Goal: Answer question/provide support: Answer question/provide support

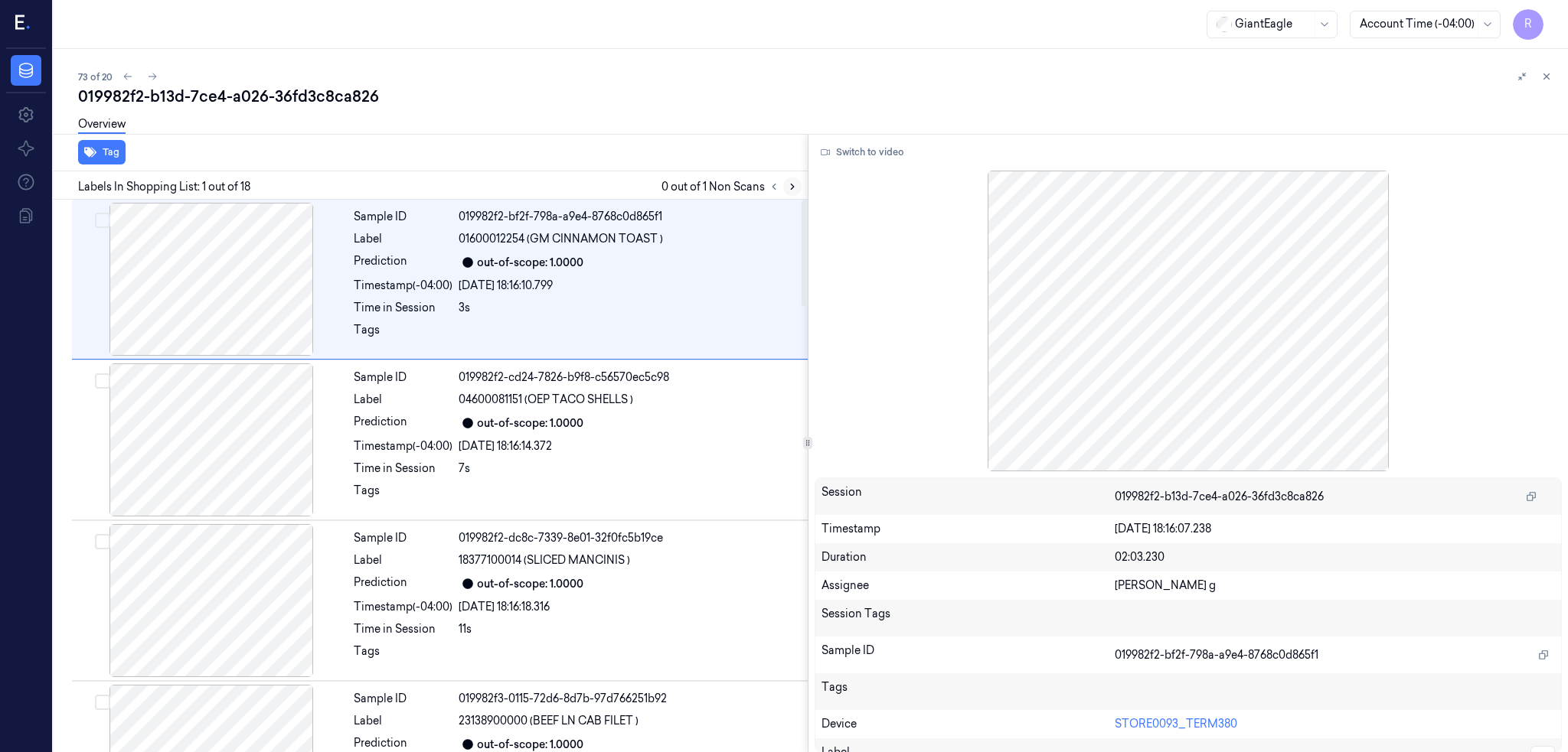
click at [798, 187] on icon at bounding box center [792, 186] width 11 height 11
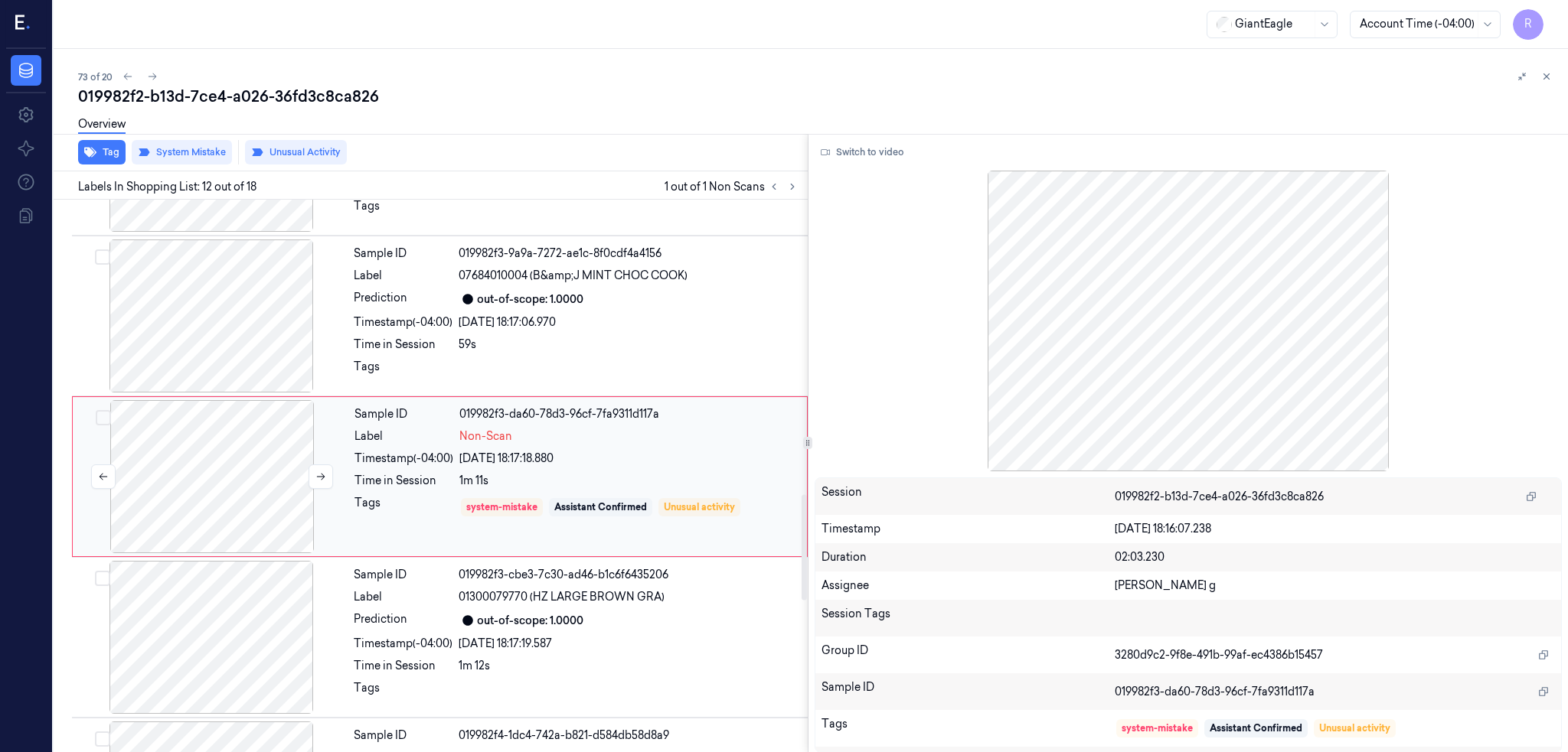
scroll to position [1571, 0]
click at [237, 495] on div at bounding box center [212, 476] width 272 height 153
click at [222, 318] on div at bounding box center [211, 315] width 272 height 153
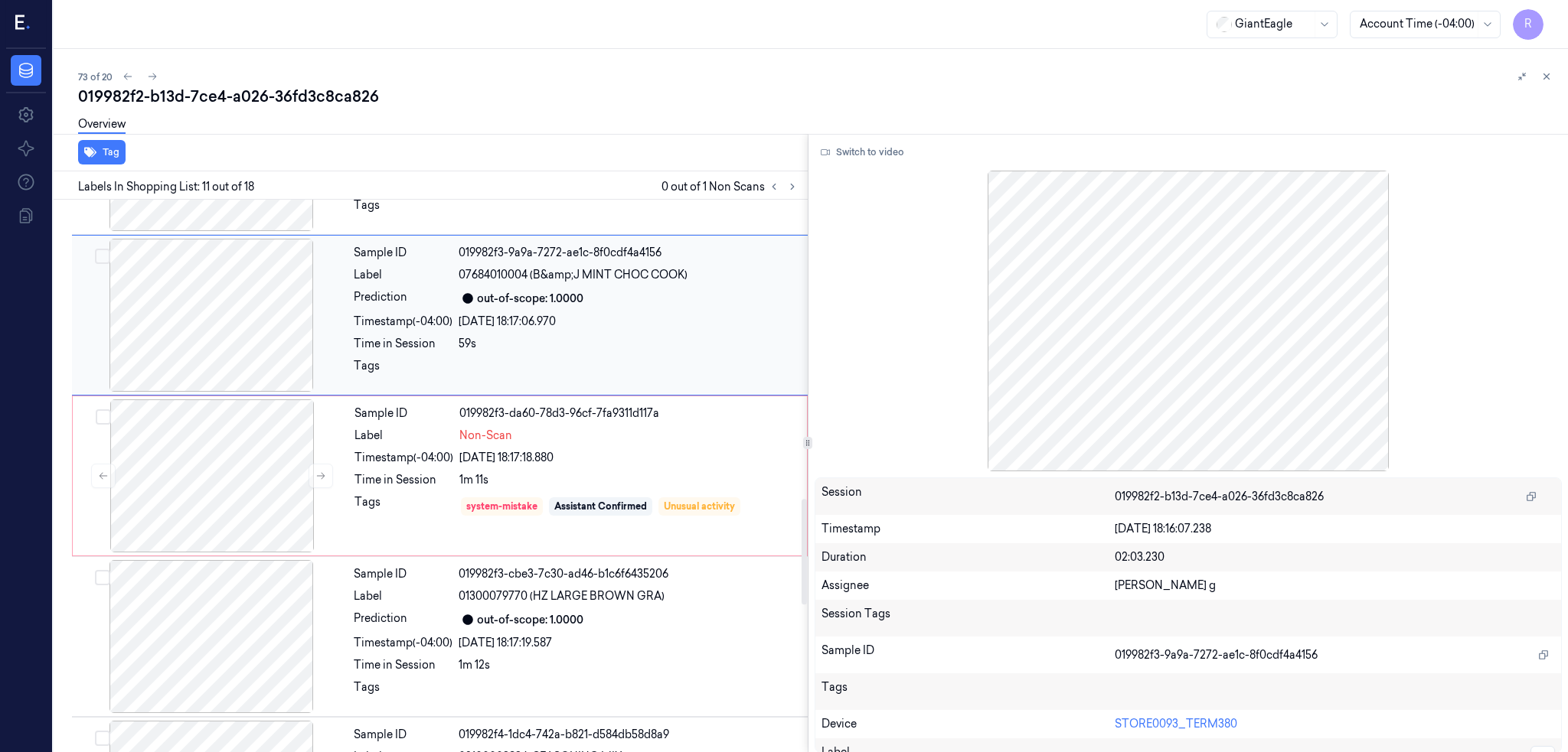
scroll to position [1411, 0]
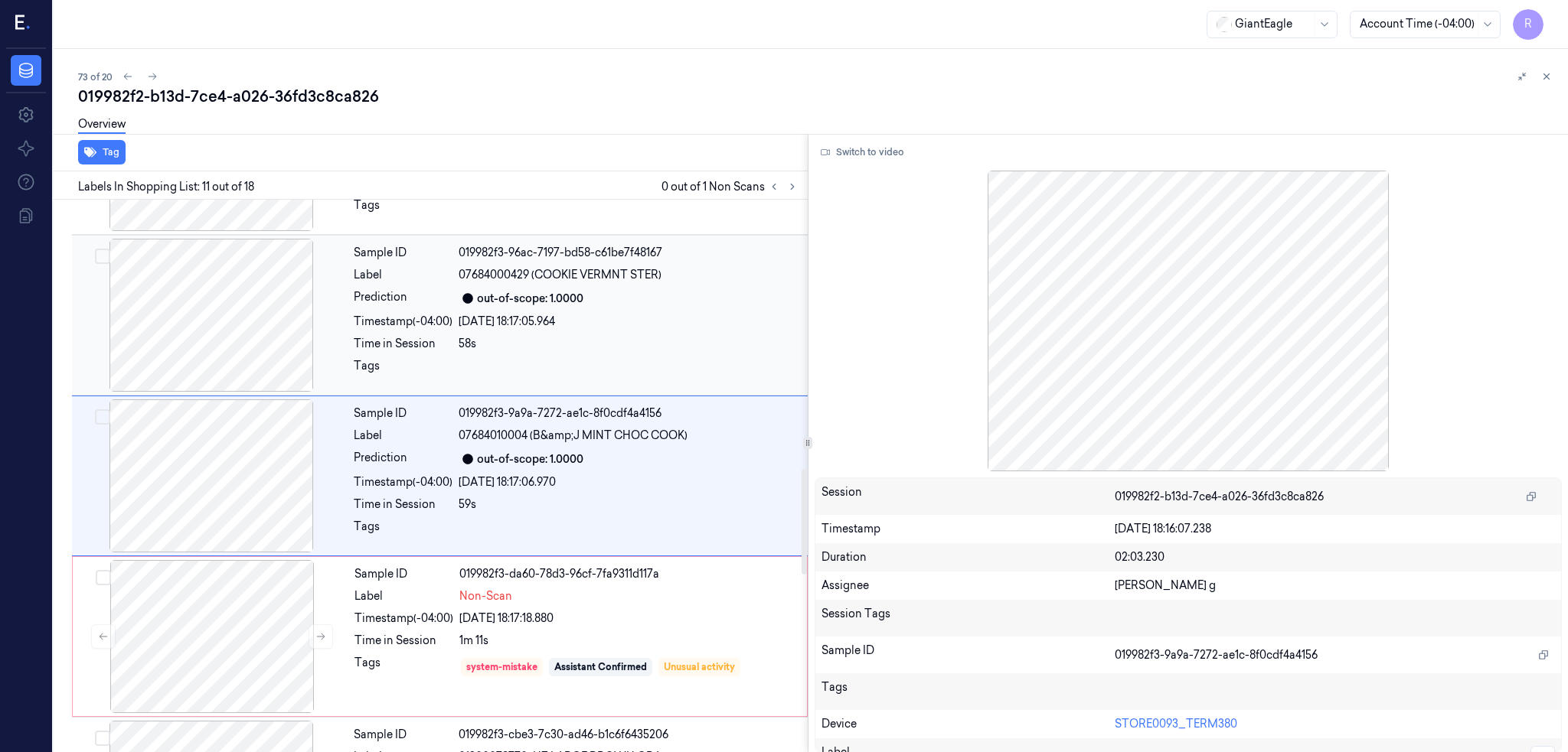
click at [226, 326] on div at bounding box center [211, 315] width 272 height 153
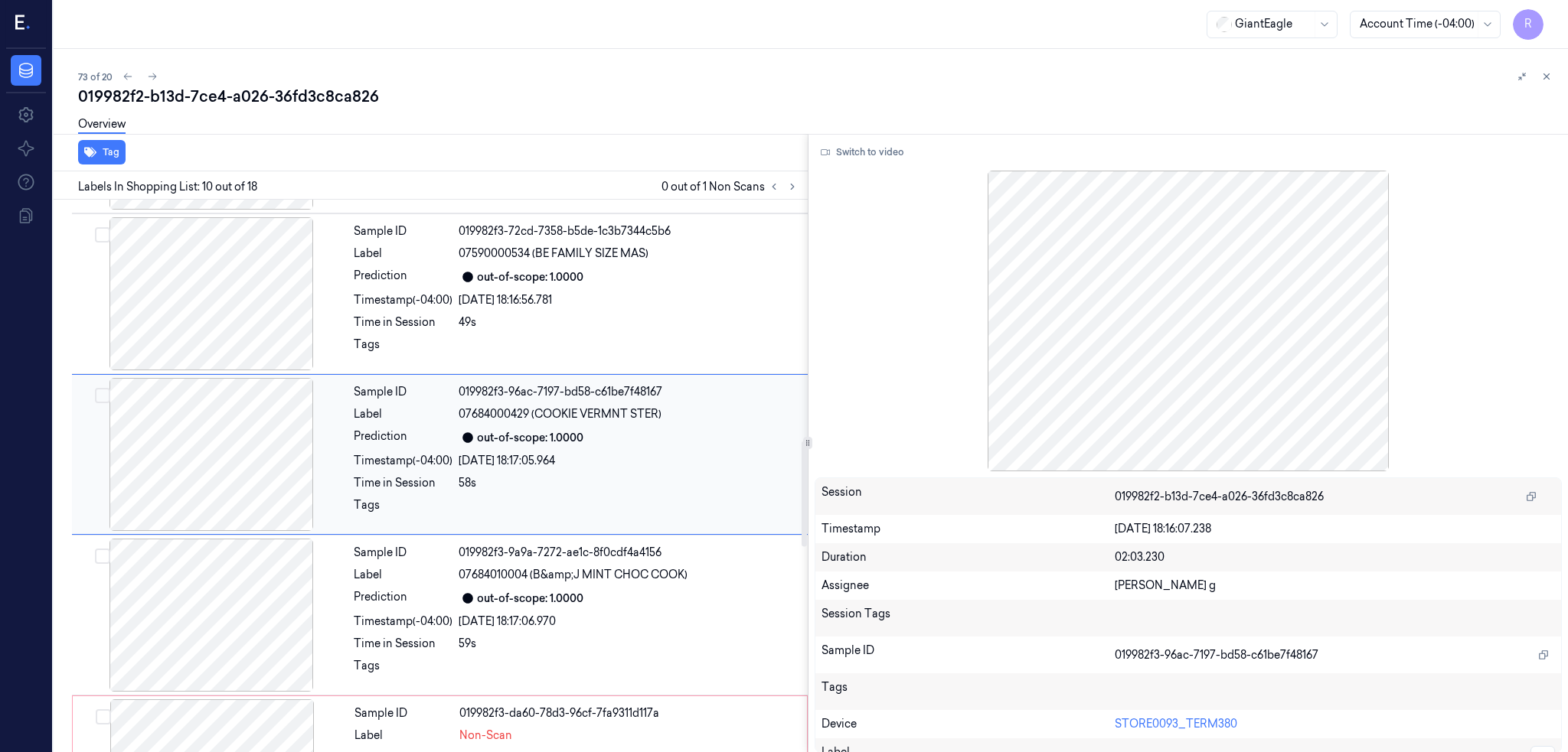
scroll to position [1250, 0]
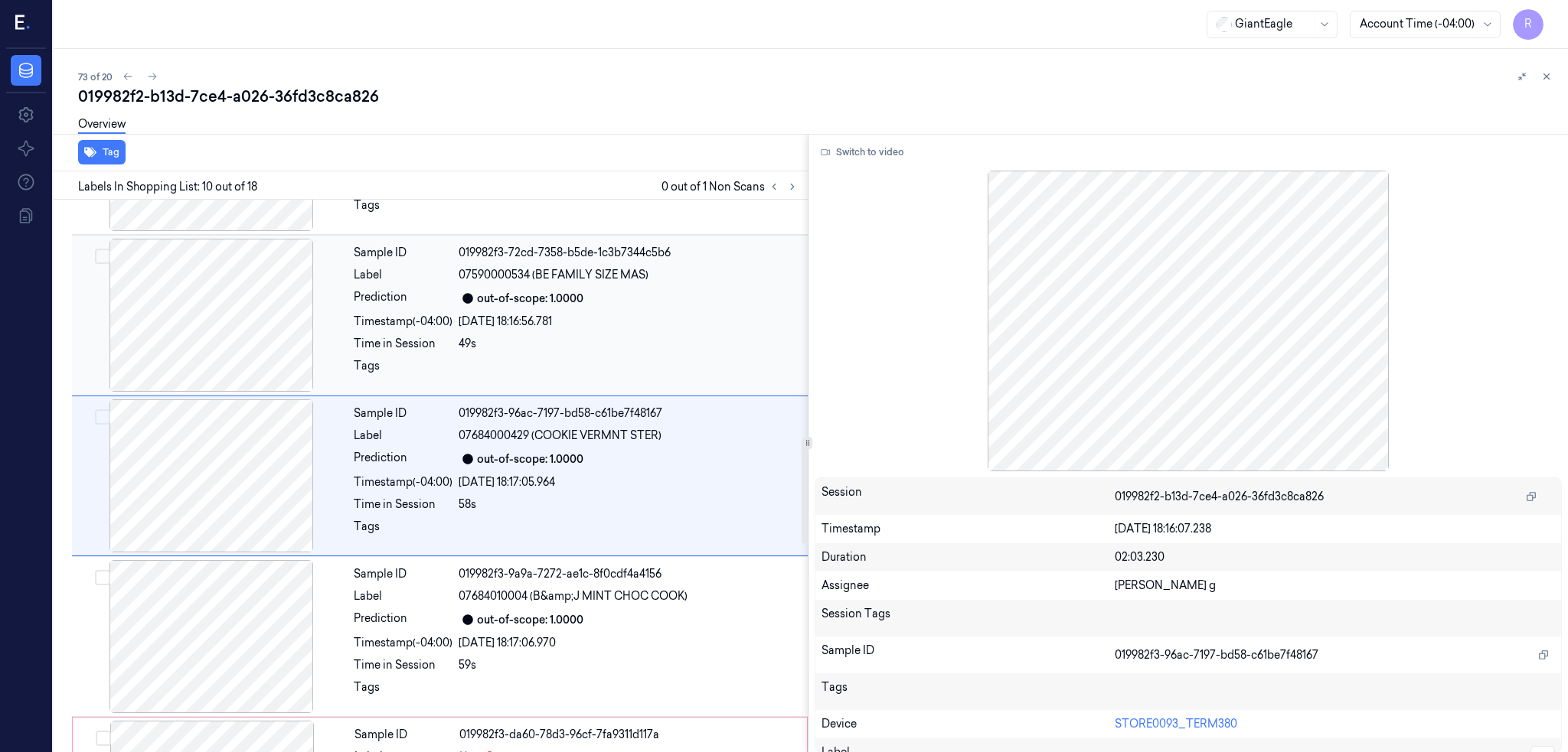
click at [234, 330] on div at bounding box center [211, 315] width 272 height 153
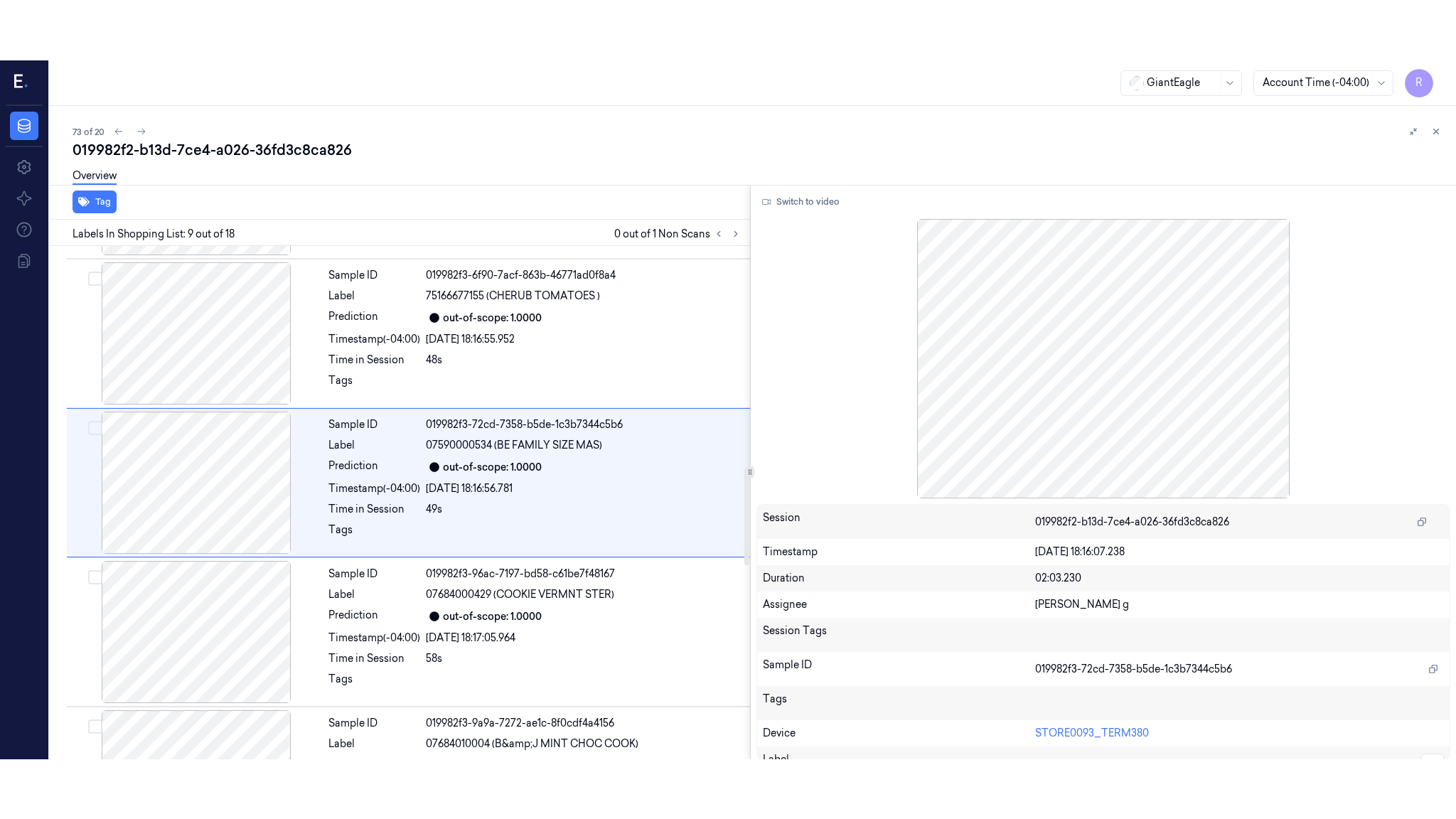
scroll to position [1010, 0]
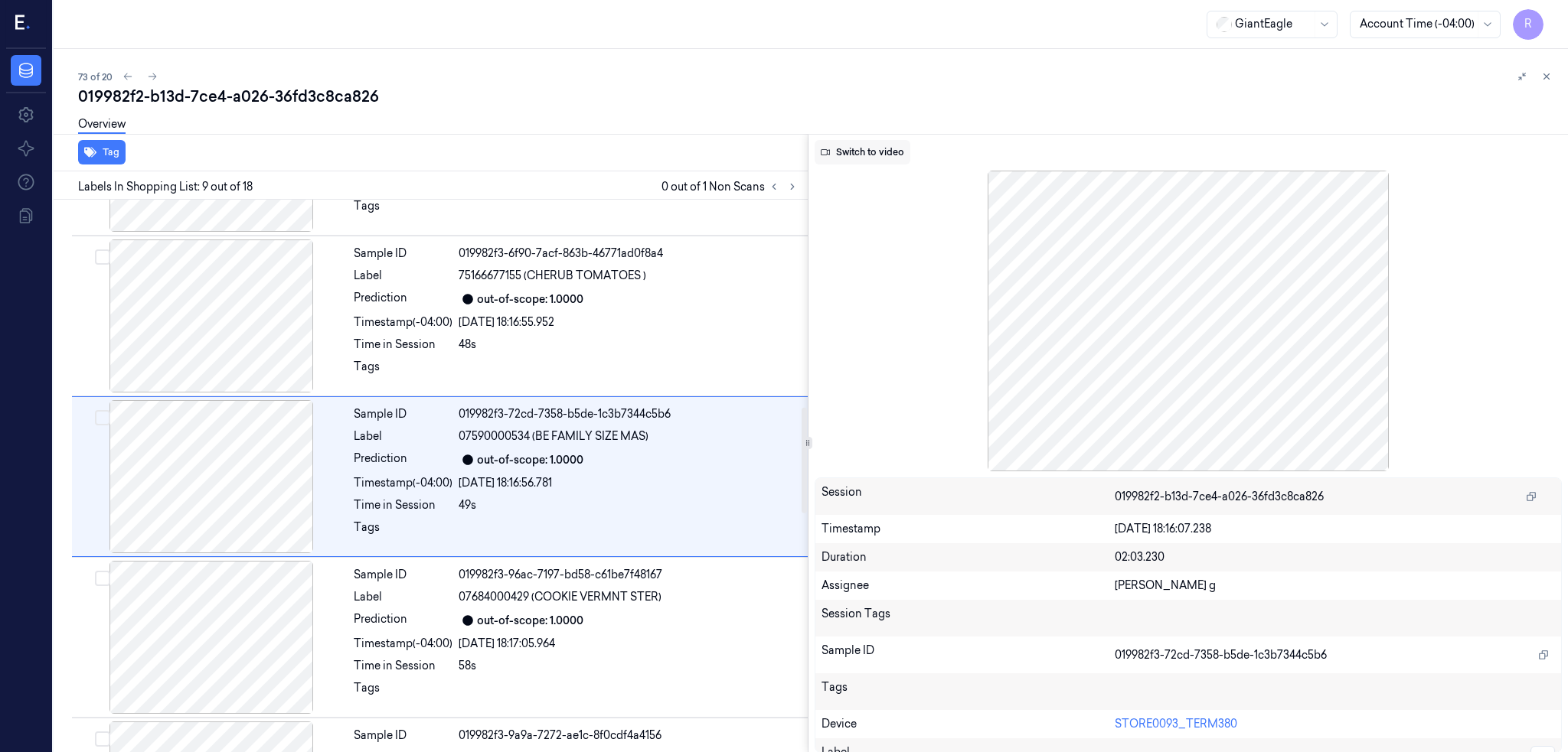
click at [910, 154] on button "Switch to video" at bounding box center [862, 152] width 96 height 25
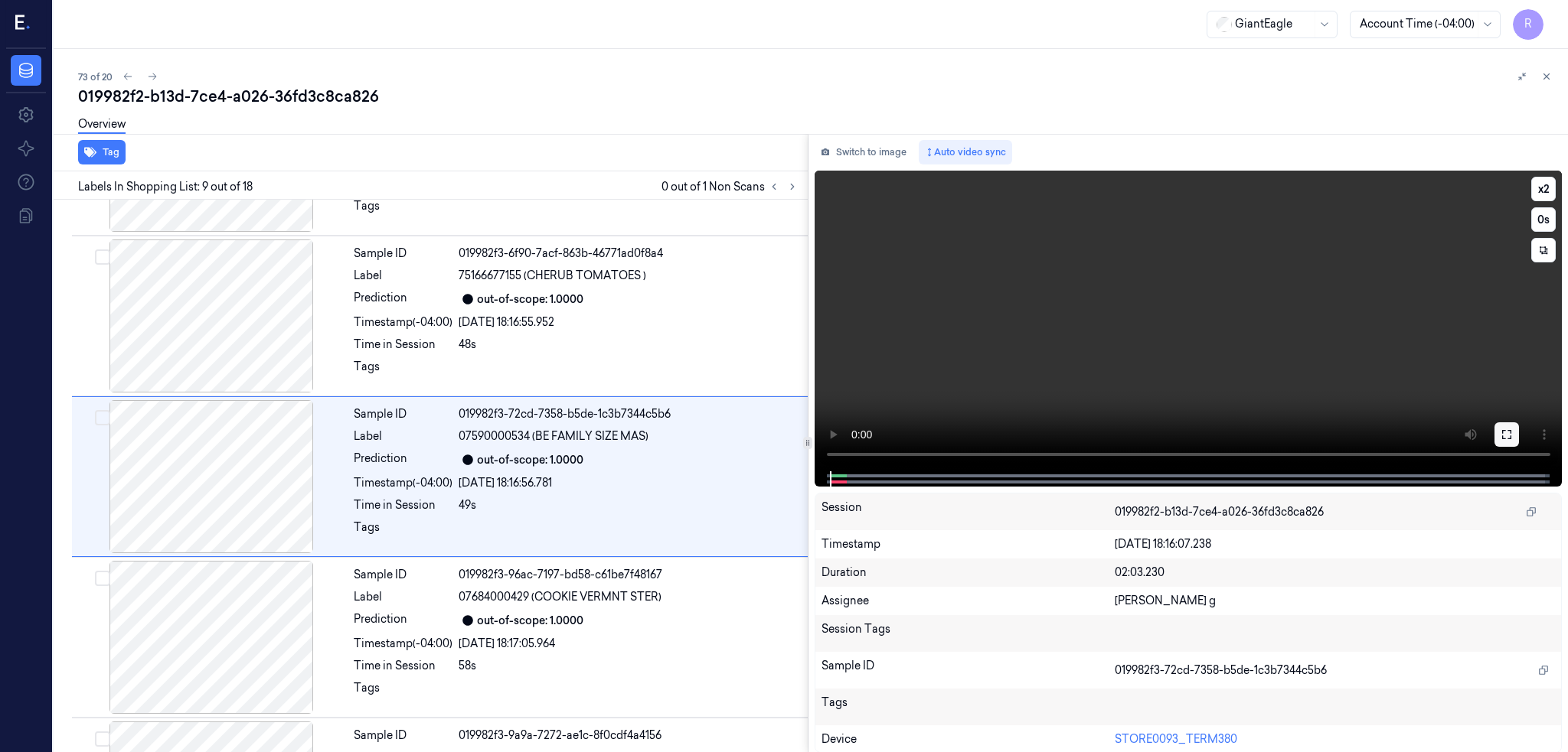
click at [1512, 432] on icon at bounding box center [1506, 434] width 12 height 12
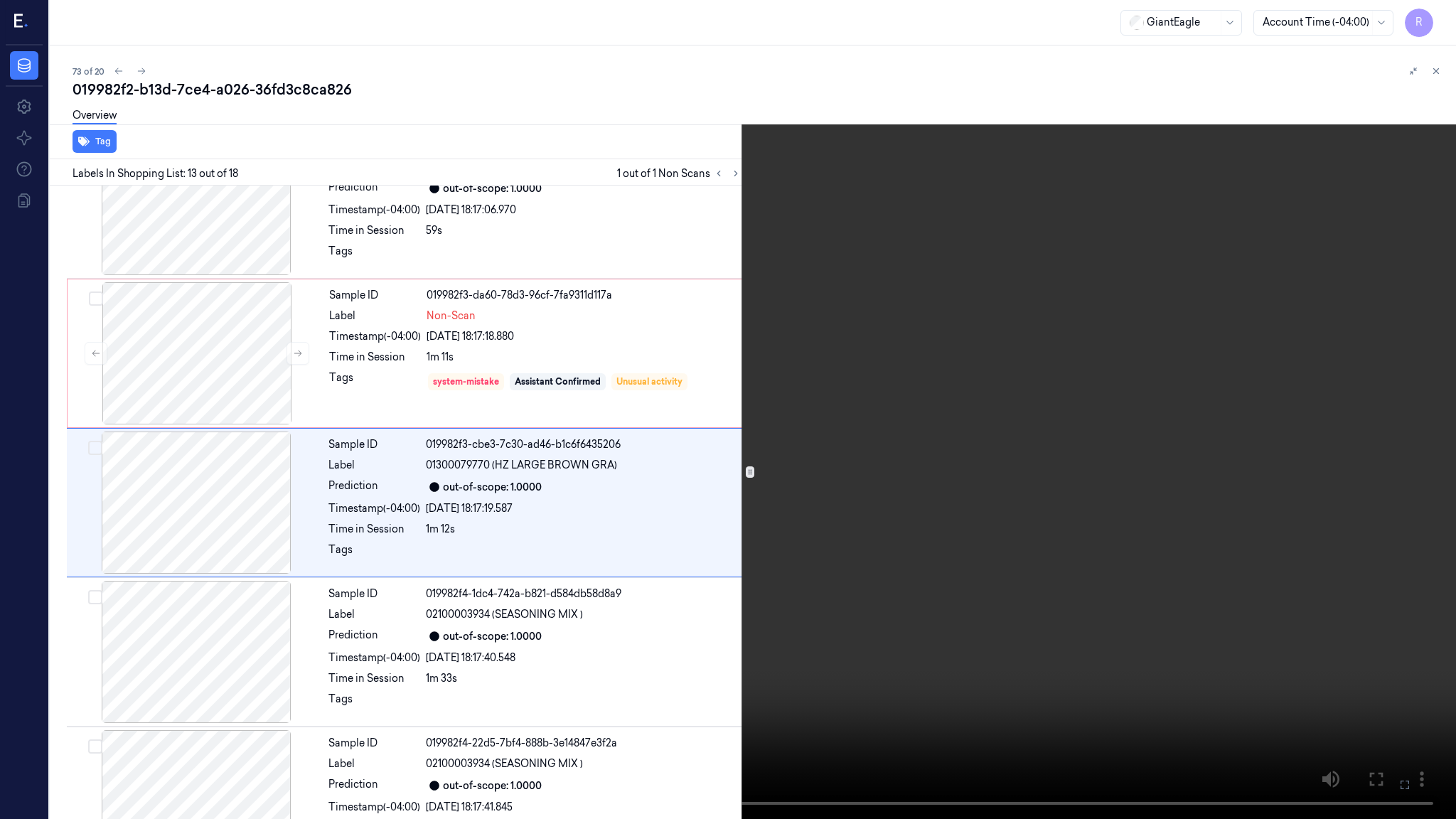
scroll to position [1548, 0]
click at [624, 698] on video at bounding box center [728, 409] width 1456 height 819
click at [47, 698] on video at bounding box center [728, 409] width 1456 height 819
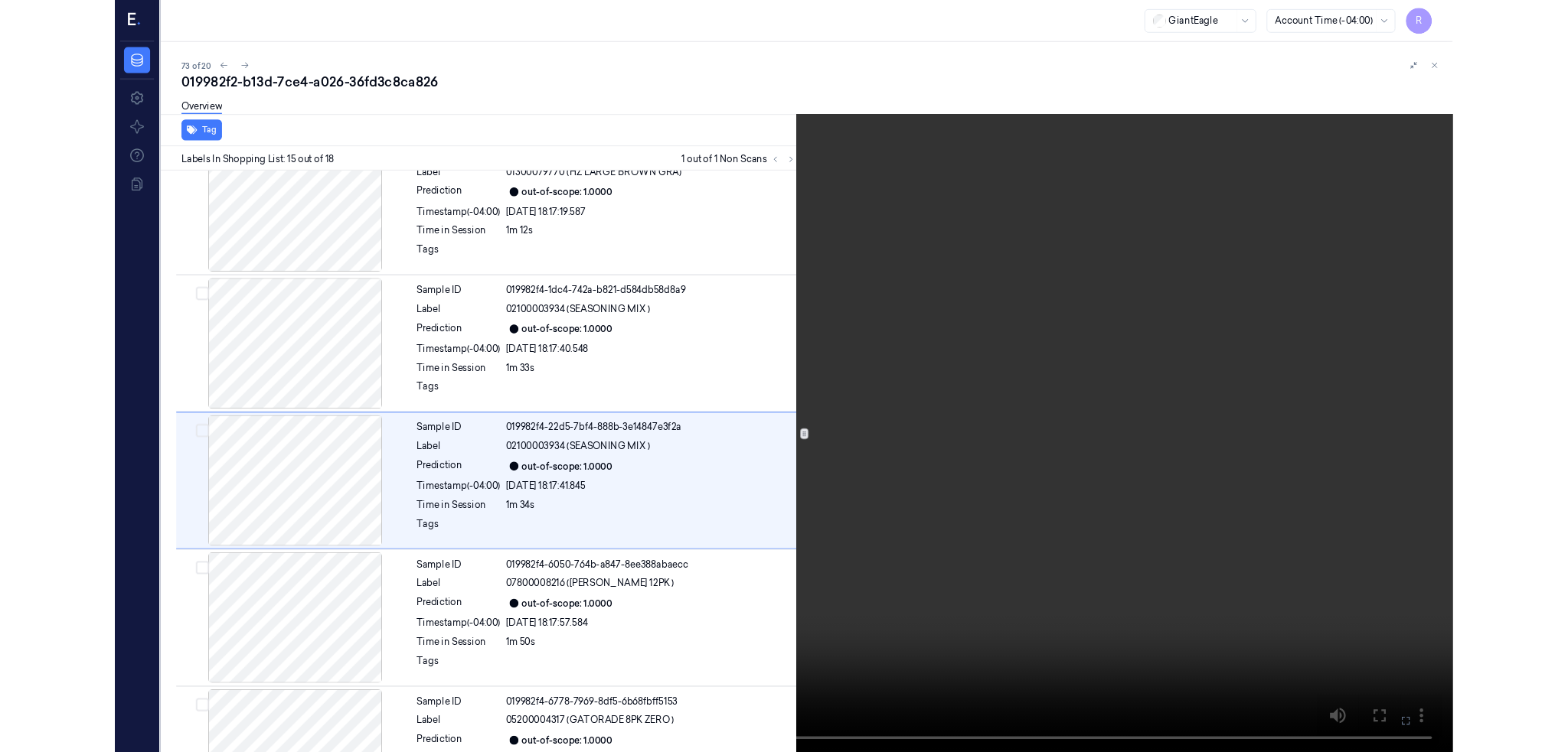
scroll to position [1989, 0]
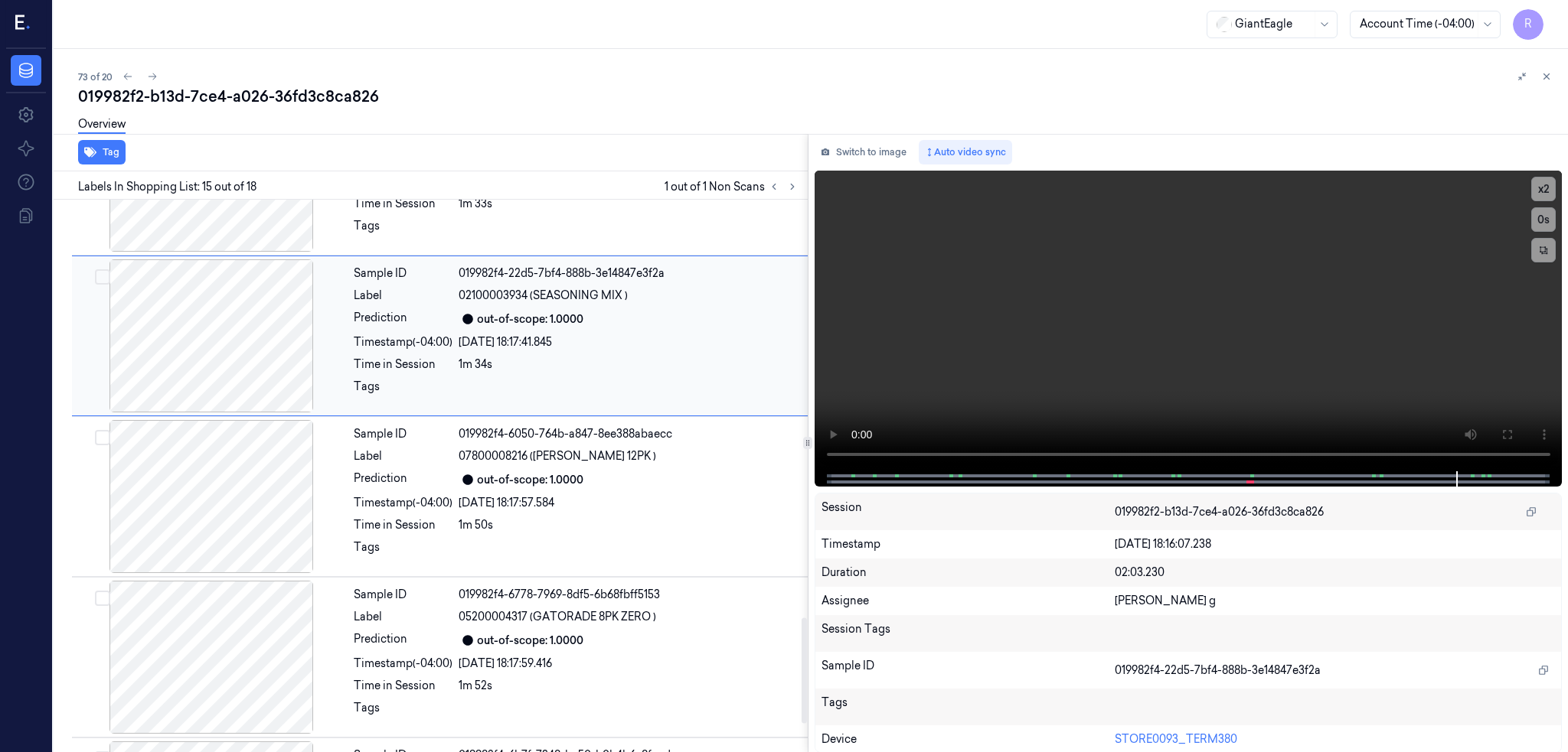
click at [211, 356] on div at bounding box center [211, 335] width 272 height 153
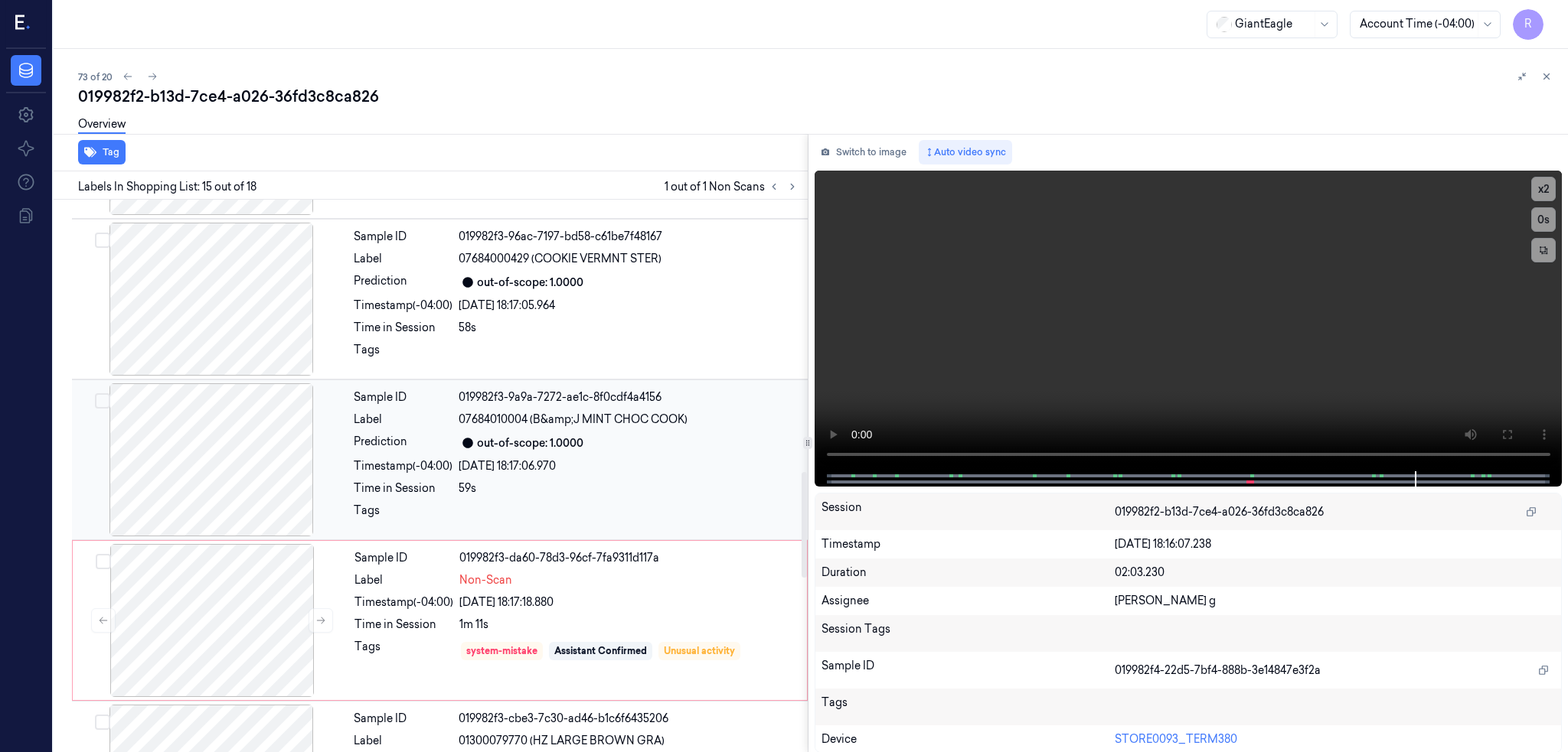
click at [222, 438] on div at bounding box center [211, 459] width 272 height 153
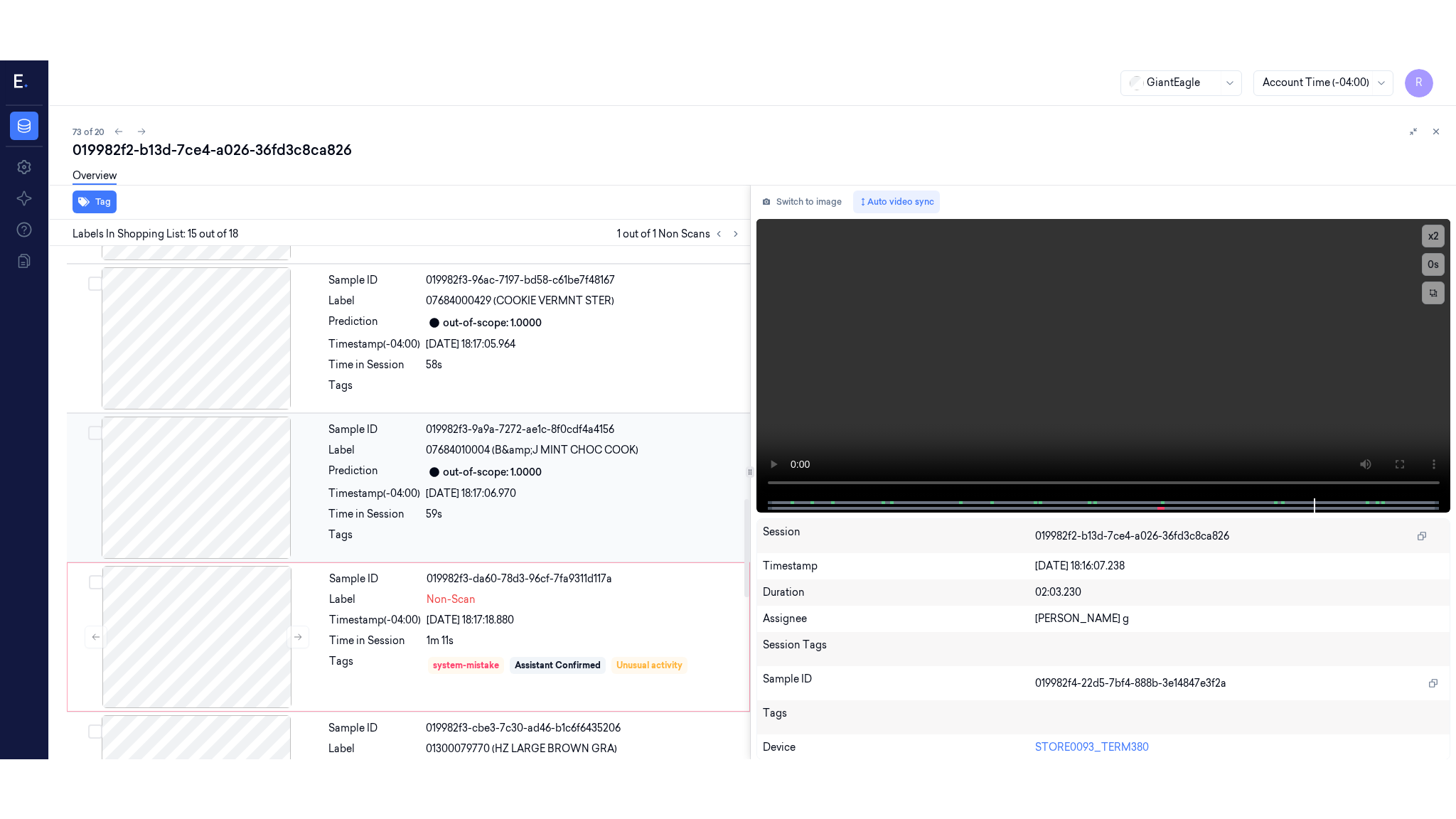
scroll to position [1310, 0]
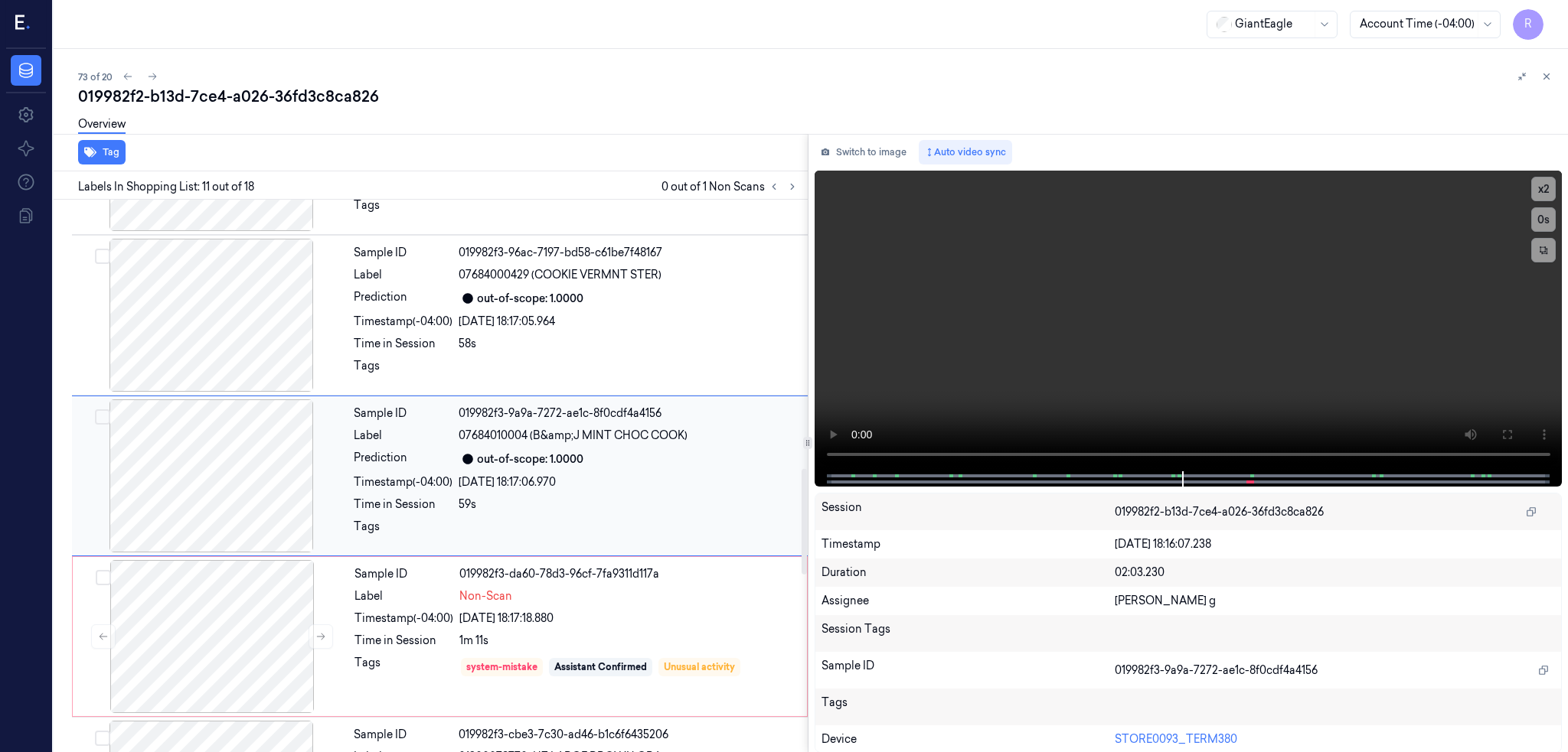
click at [224, 459] on div at bounding box center [211, 476] width 272 height 153
click at [1512, 435] on icon at bounding box center [1506, 434] width 12 height 12
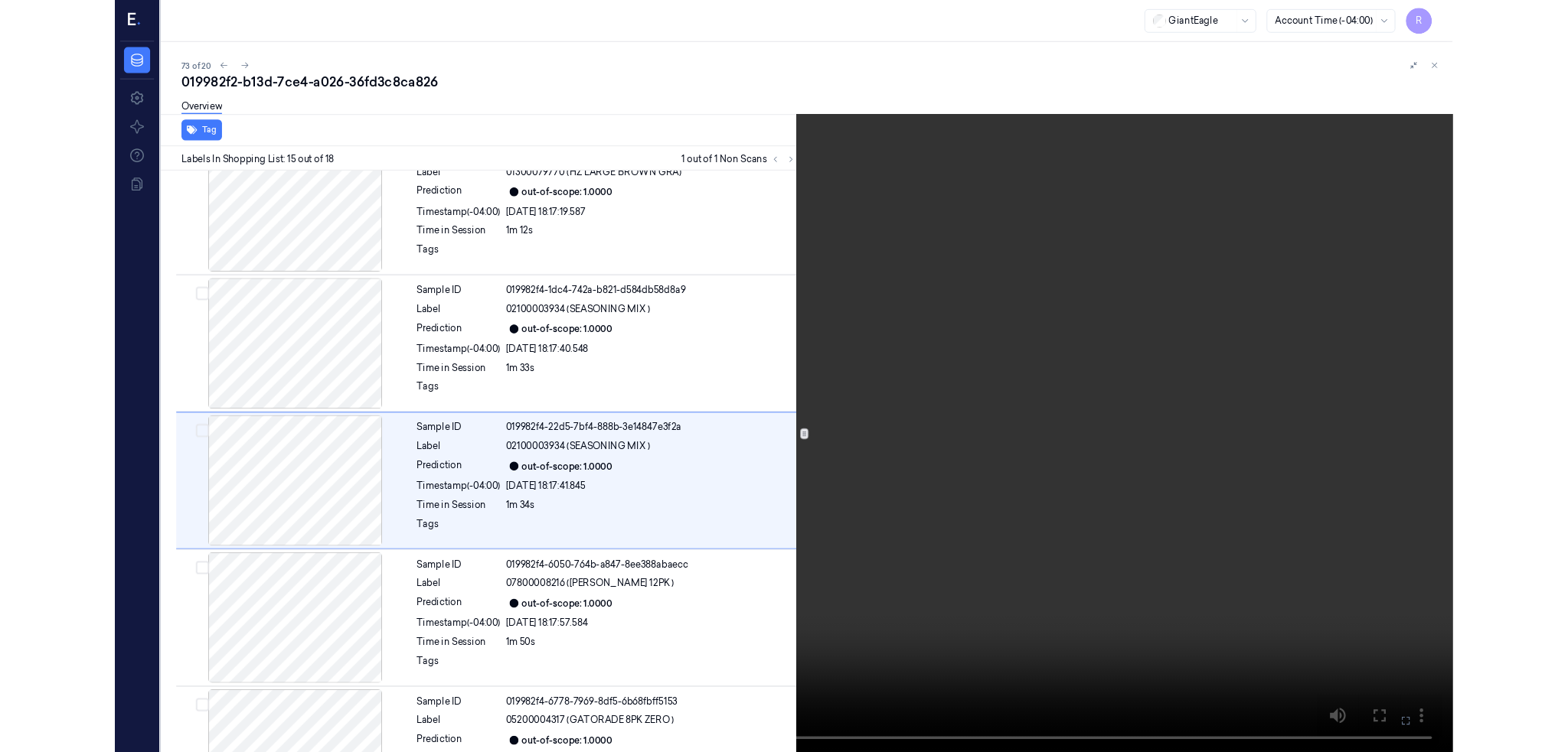
scroll to position [1989, 0]
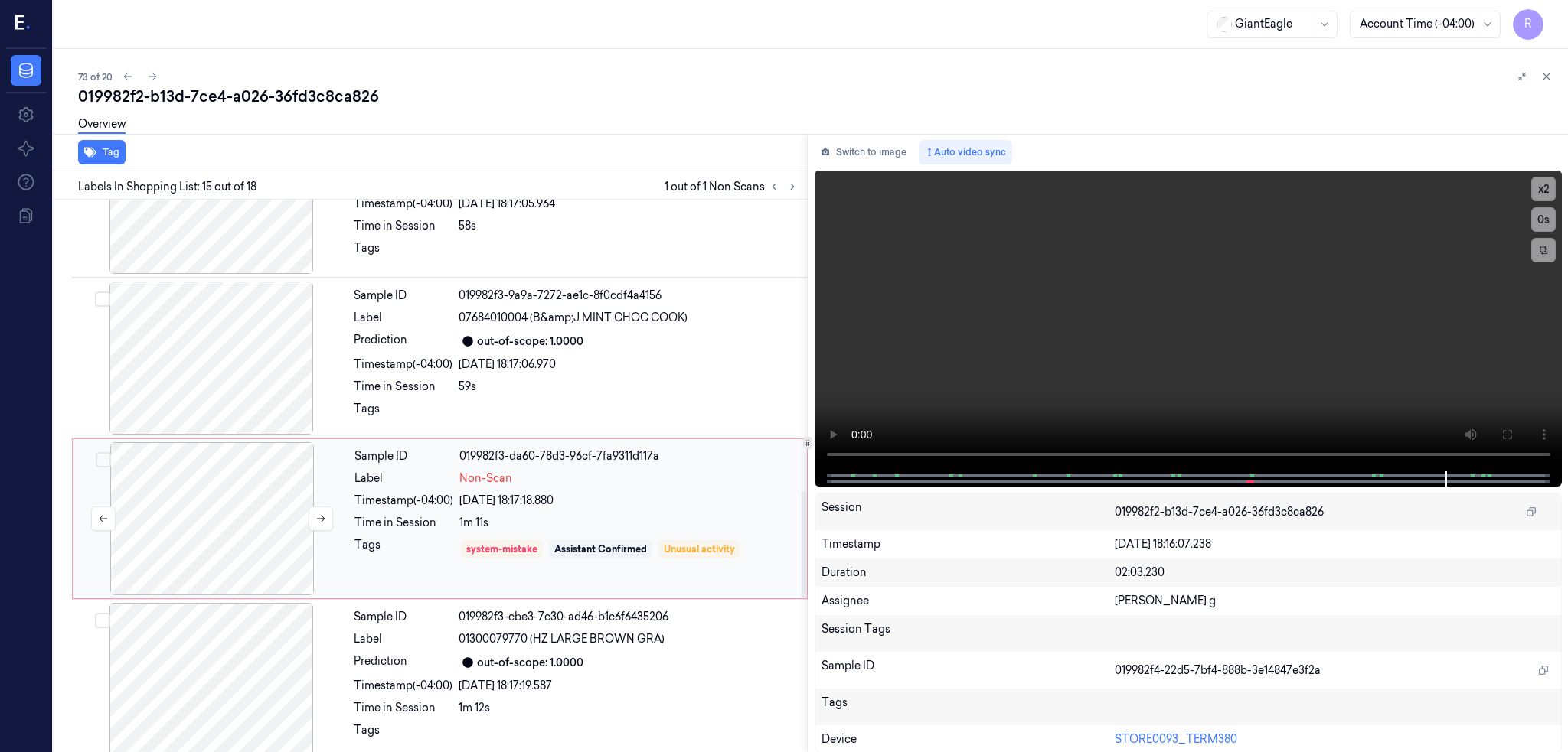
click at [216, 496] on div at bounding box center [212, 518] width 272 height 153
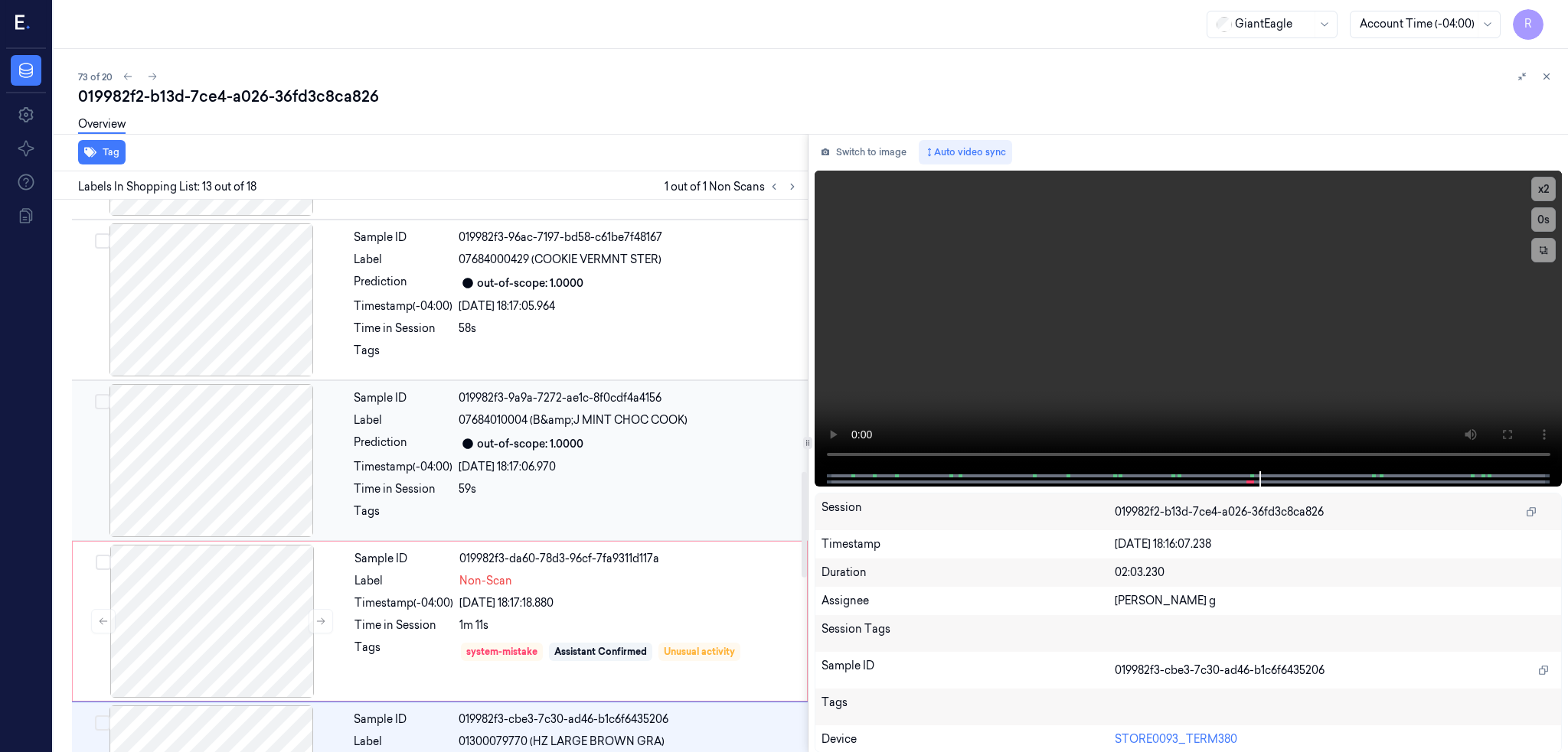
click at [238, 427] on div at bounding box center [211, 460] width 272 height 153
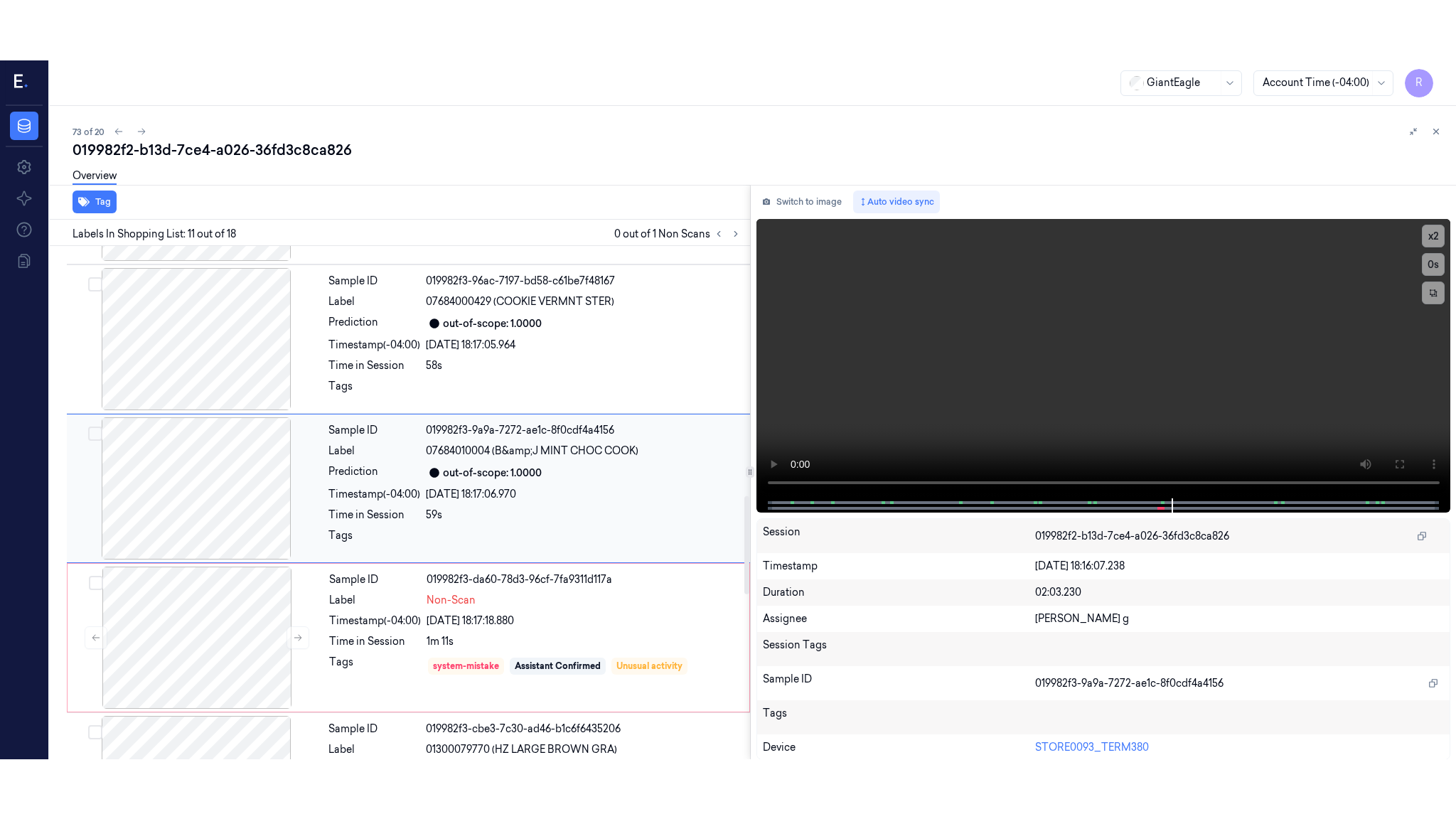
scroll to position [1310, 0]
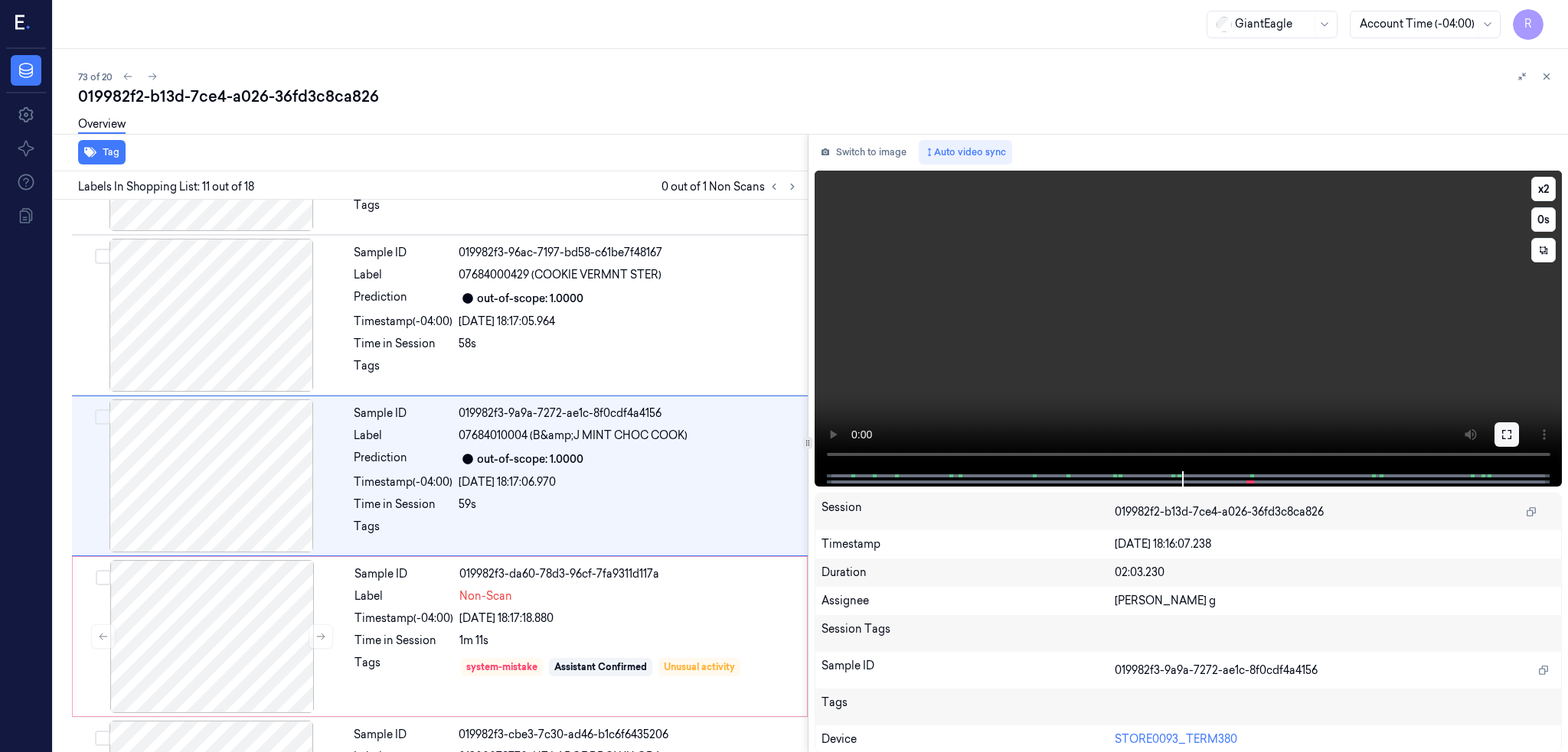
click at [1519, 426] on button at bounding box center [1507, 435] width 25 height 25
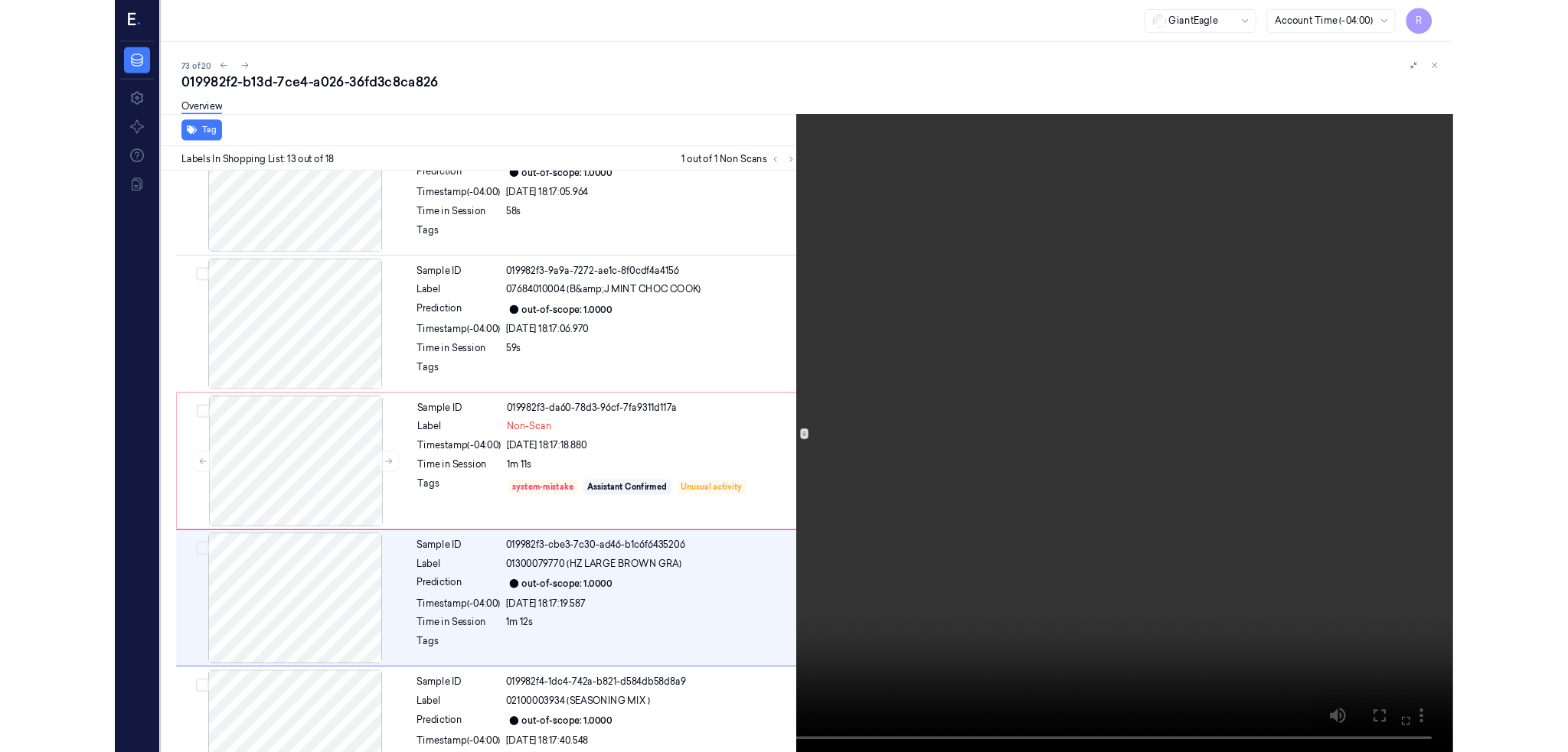
scroll to position [1667, 0]
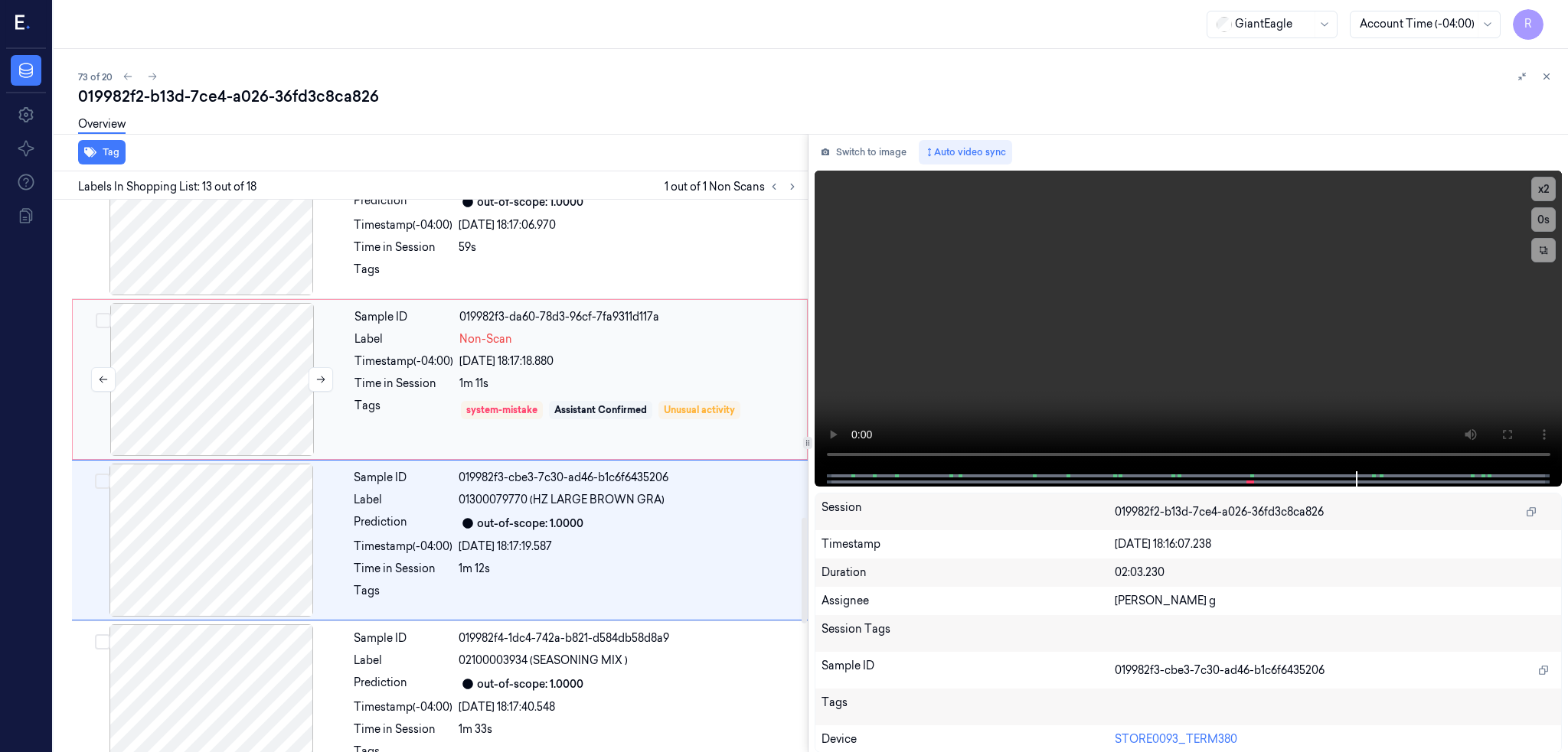
click at [213, 379] on div at bounding box center [212, 379] width 272 height 153
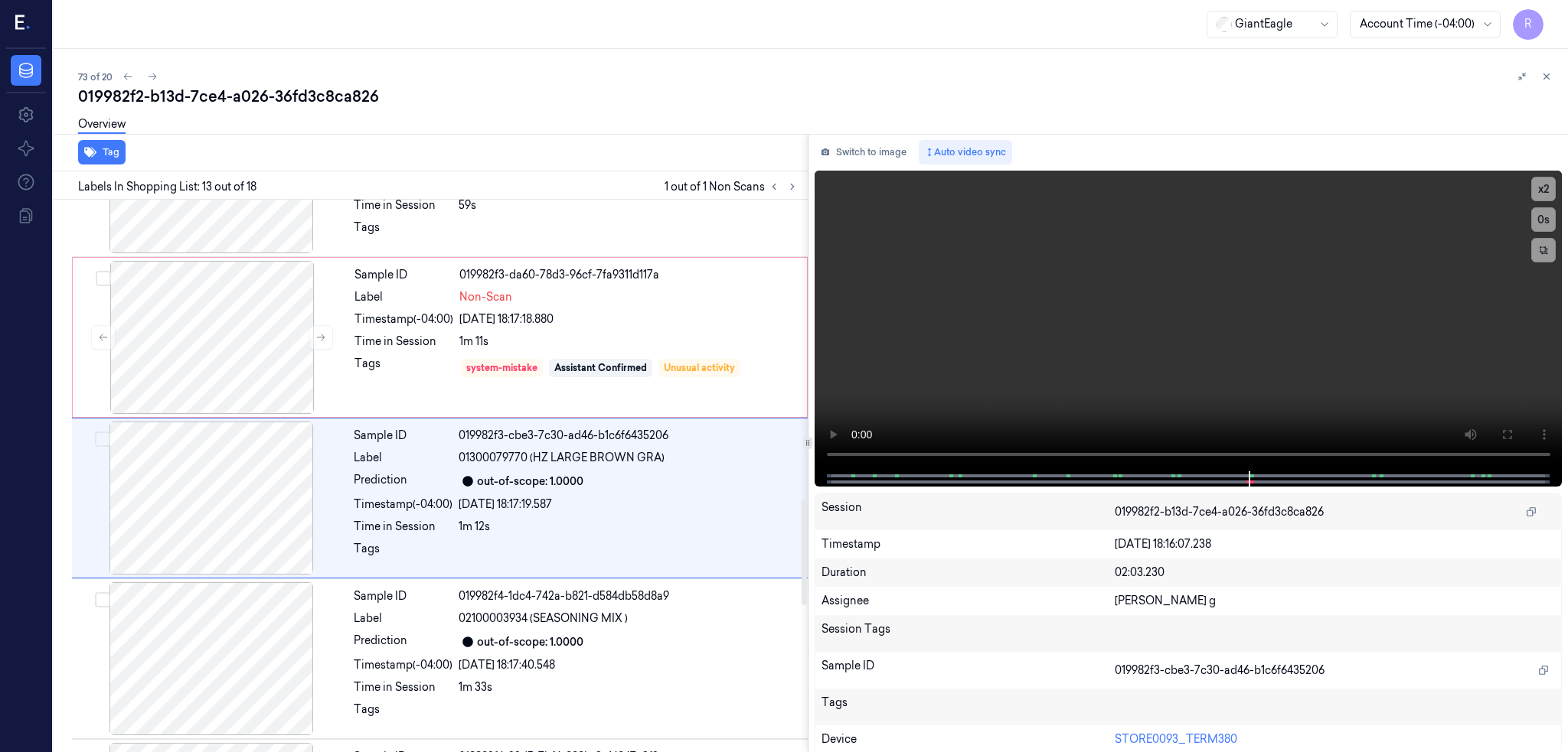
scroll to position [1732, 0]
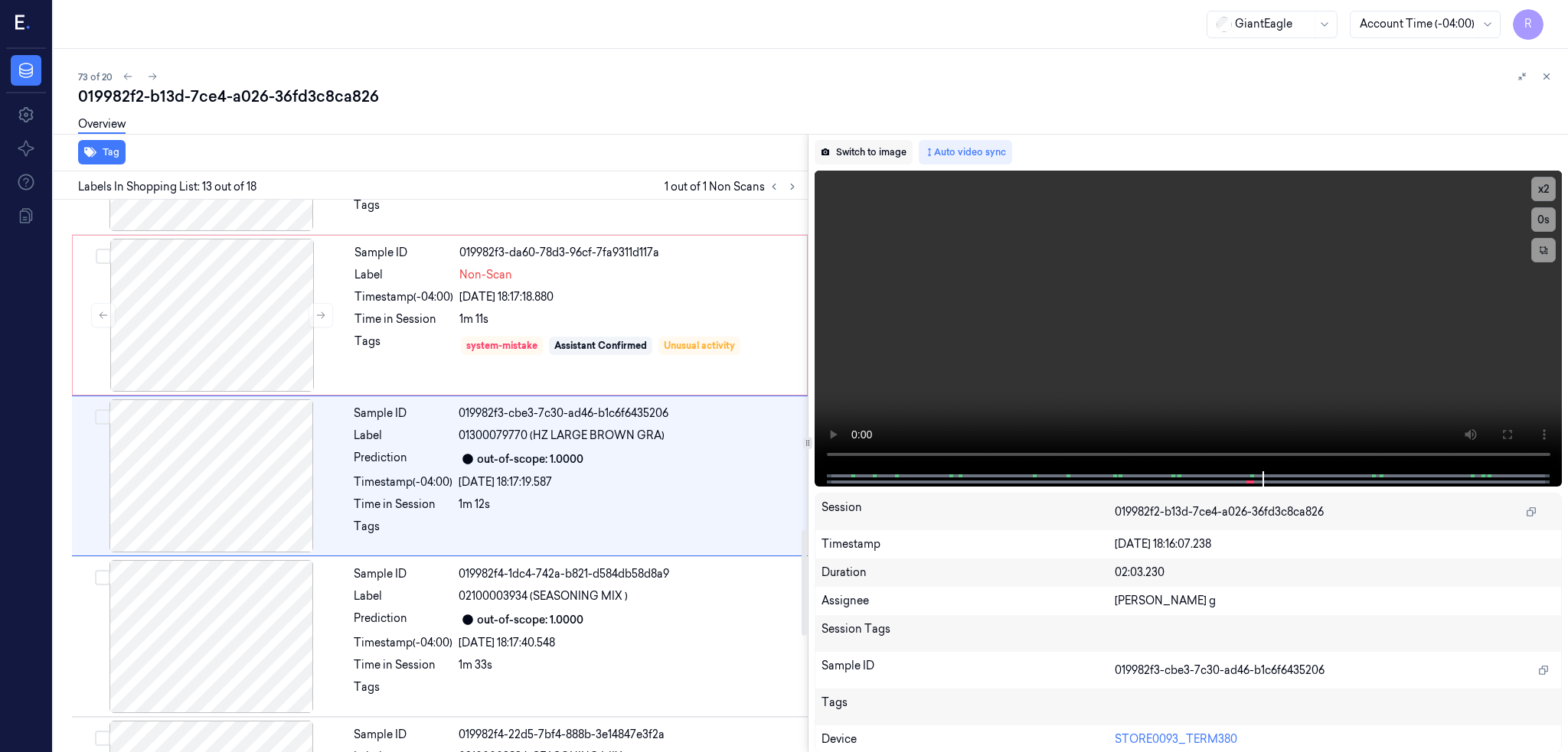
click at [893, 152] on button "Switch to image" at bounding box center [863, 152] width 98 height 25
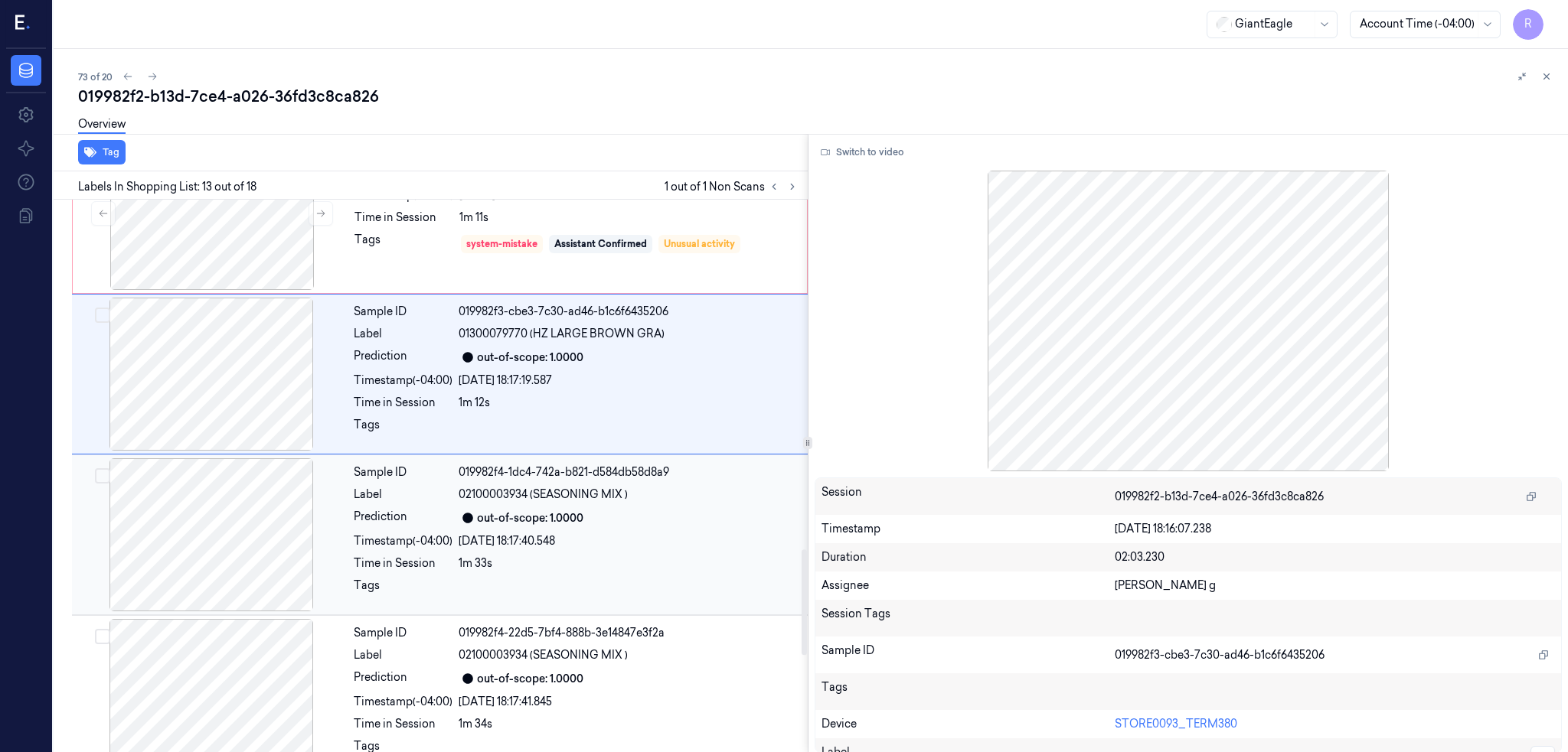
click at [239, 589] on div at bounding box center [211, 535] width 272 height 153
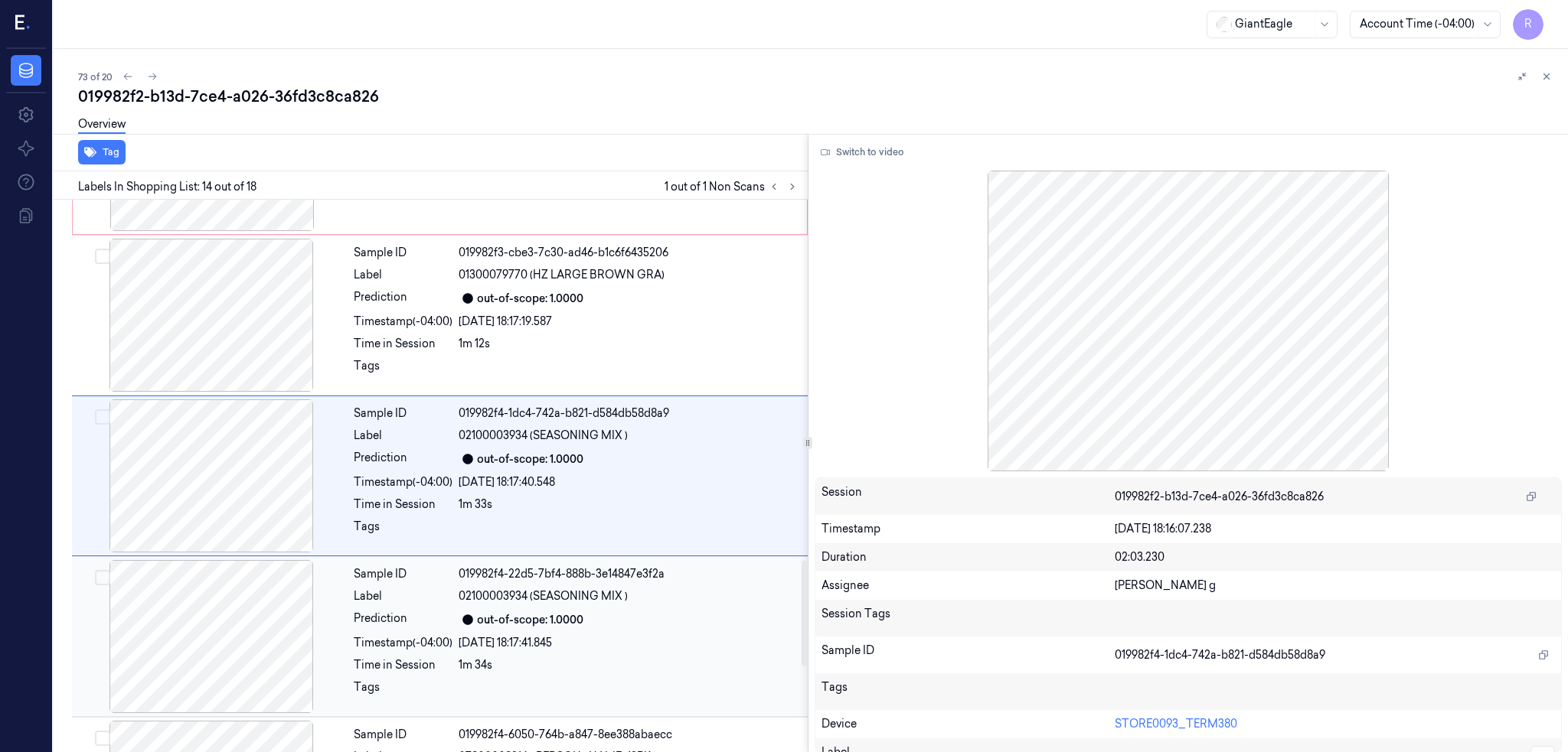
click at [227, 632] on div at bounding box center [211, 636] width 272 height 153
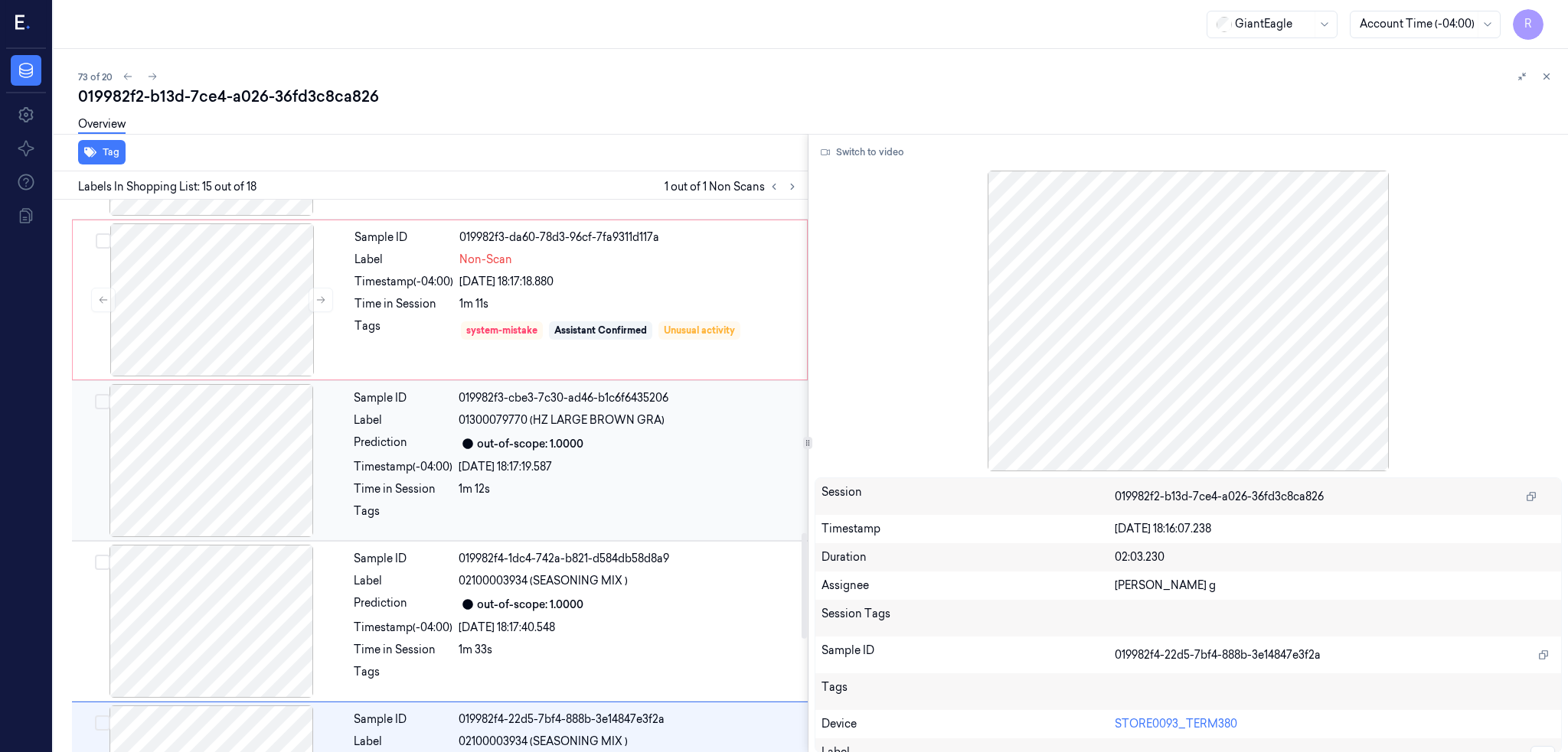
click at [222, 463] on div at bounding box center [211, 460] width 272 height 153
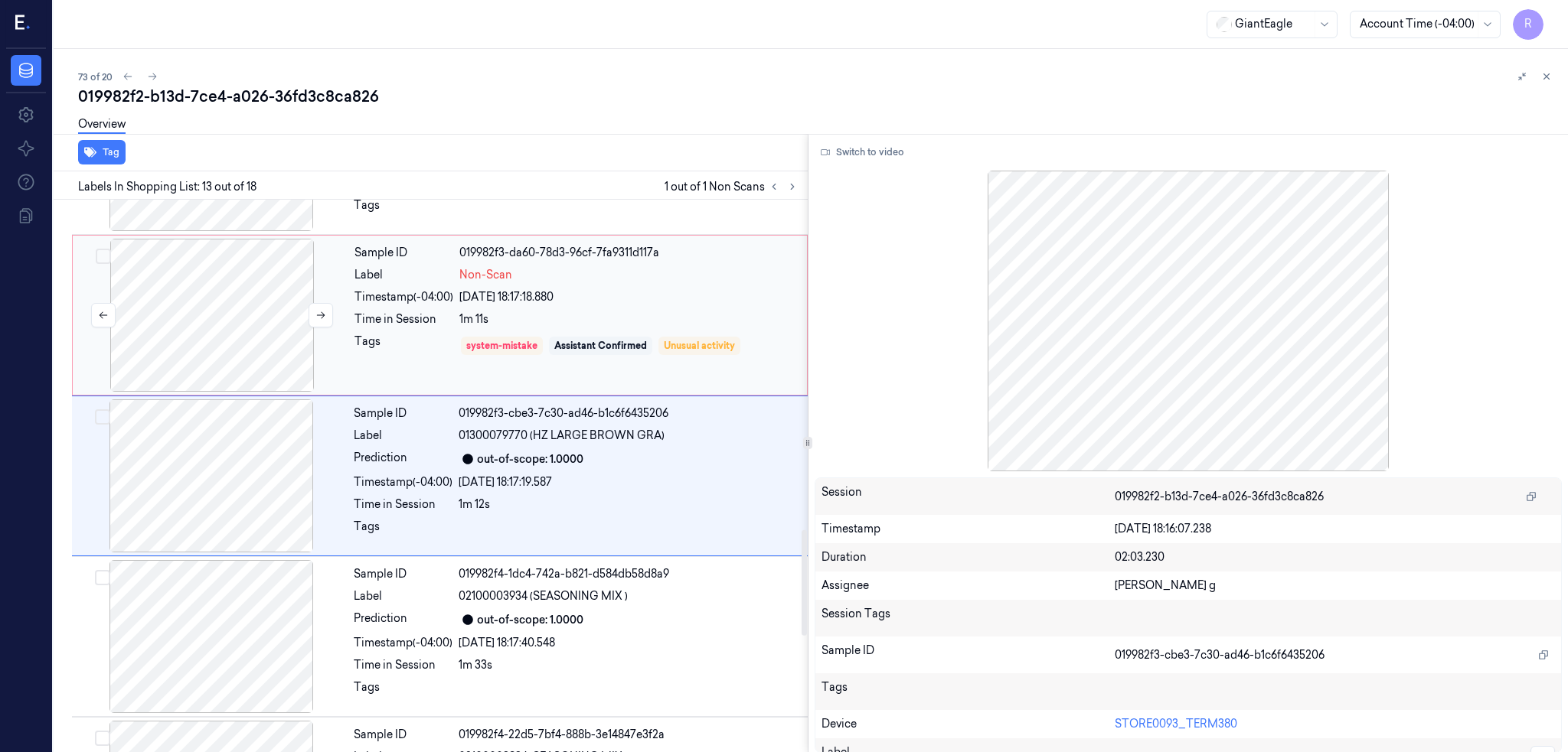
click at [231, 323] on div at bounding box center [212, 315] width 272 height 153
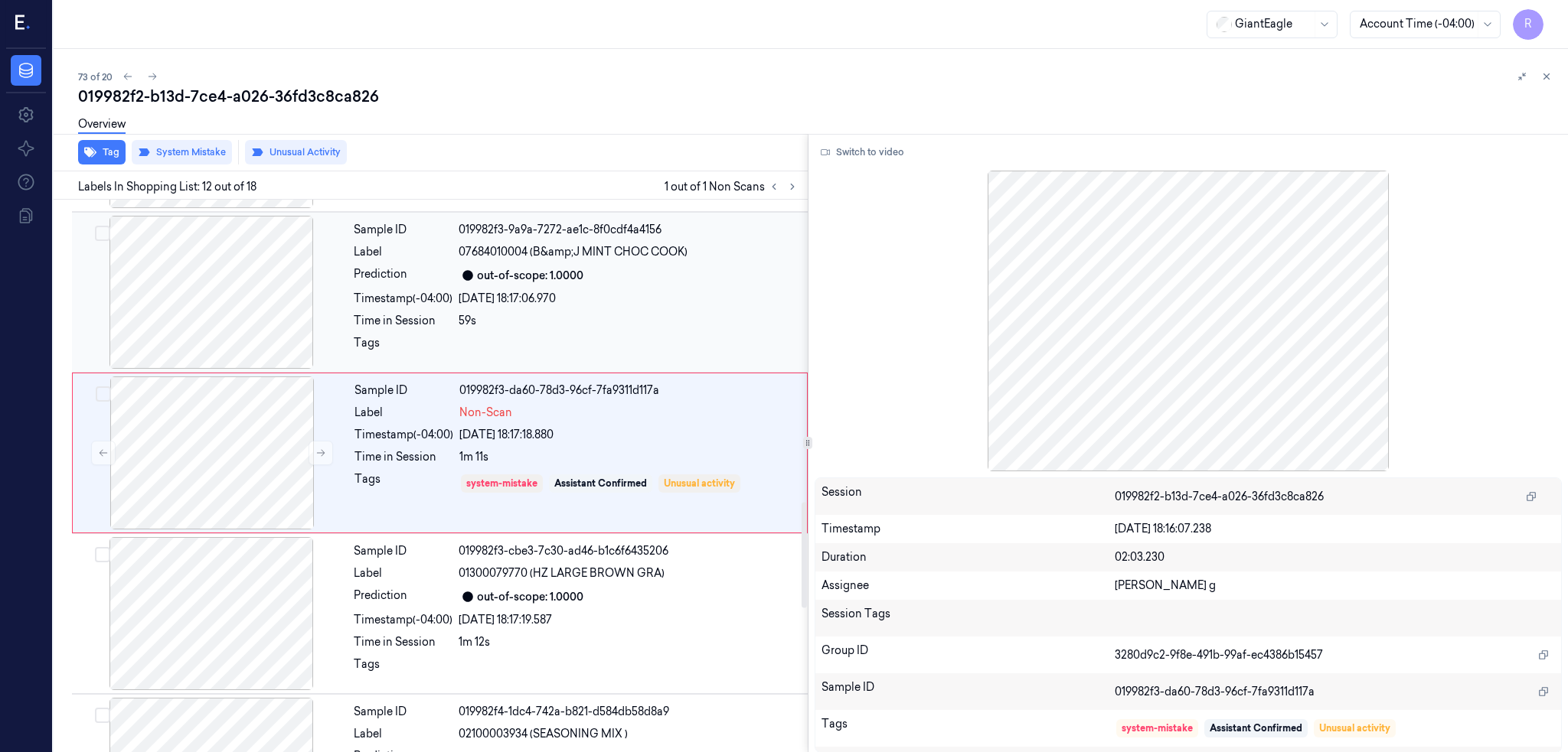
scroll to position [1571, 0]
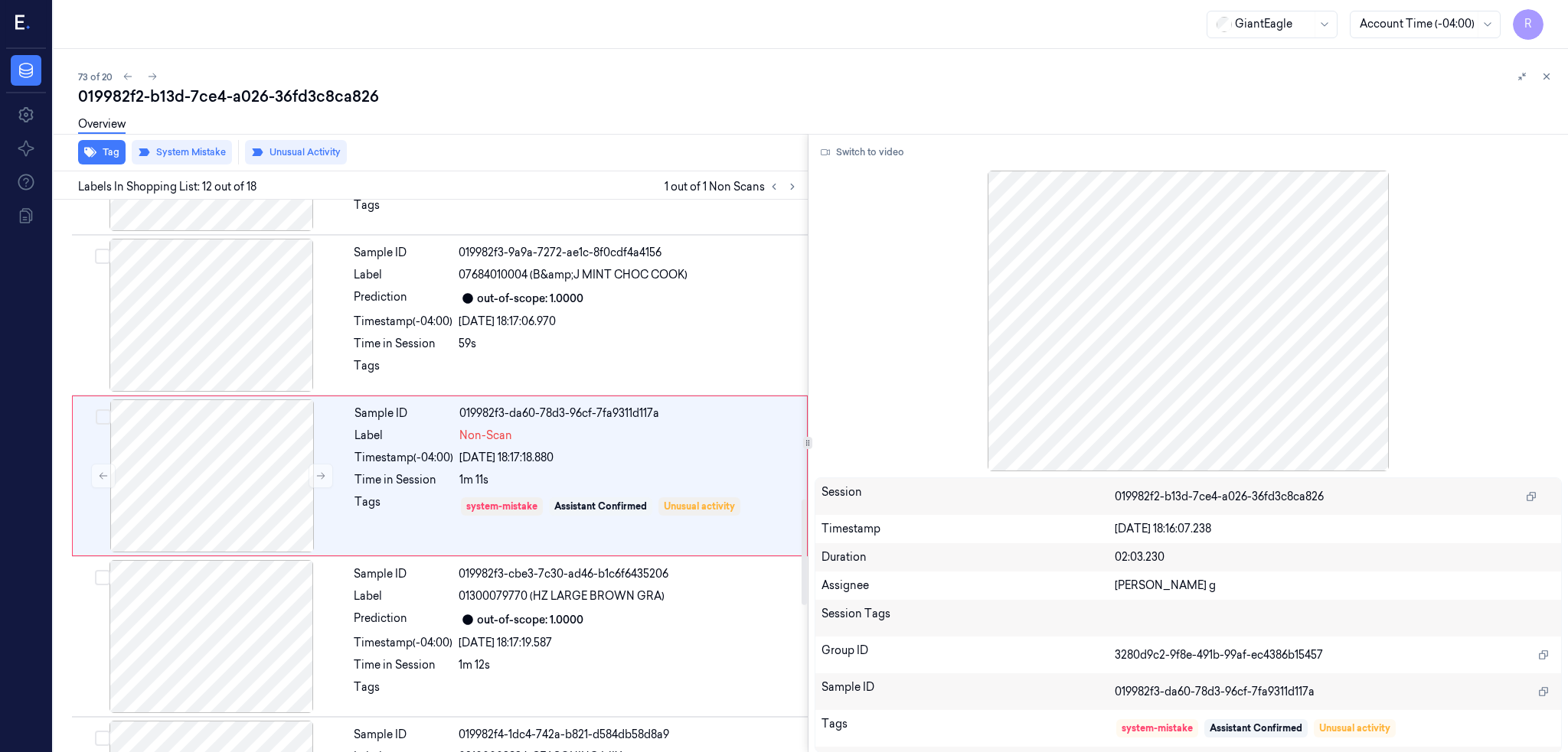
click at [327, 137] on div "Overview" at bounding box center [817, 127] width 1477 height 39
click at [209, 481] on div at bounding box center [212, 476] width 272 height 153
click at [188, 146] on button "System Mistake" at bounding box center [181, 152] width 101 height 25
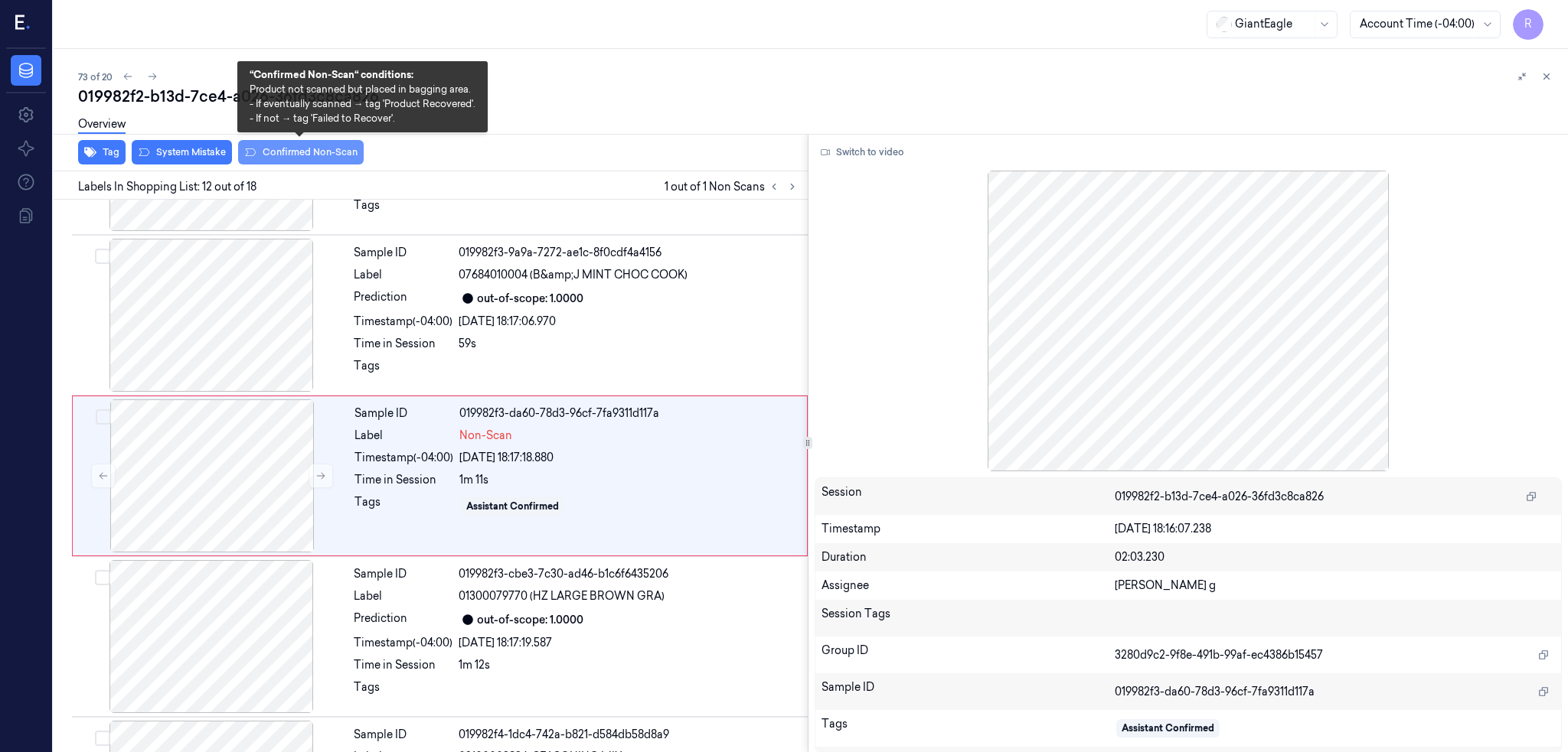
click at [299, 154] on button "Confirmed Non-Scan" at bounding box center [301, 152] width 126 height 25
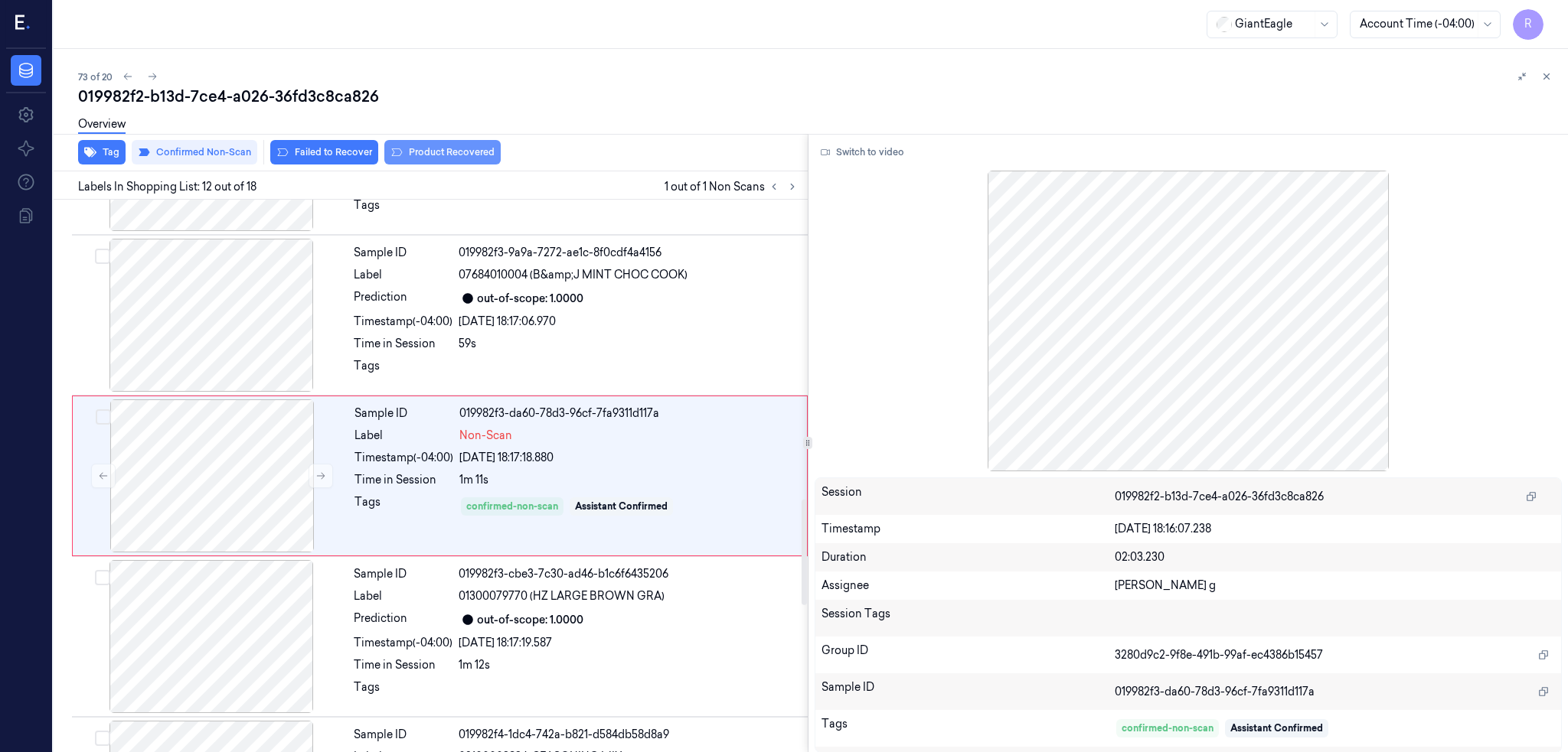
click at [423, 150] on button "Product Recovered" at bounding box center [442, 152] width 116 height 25
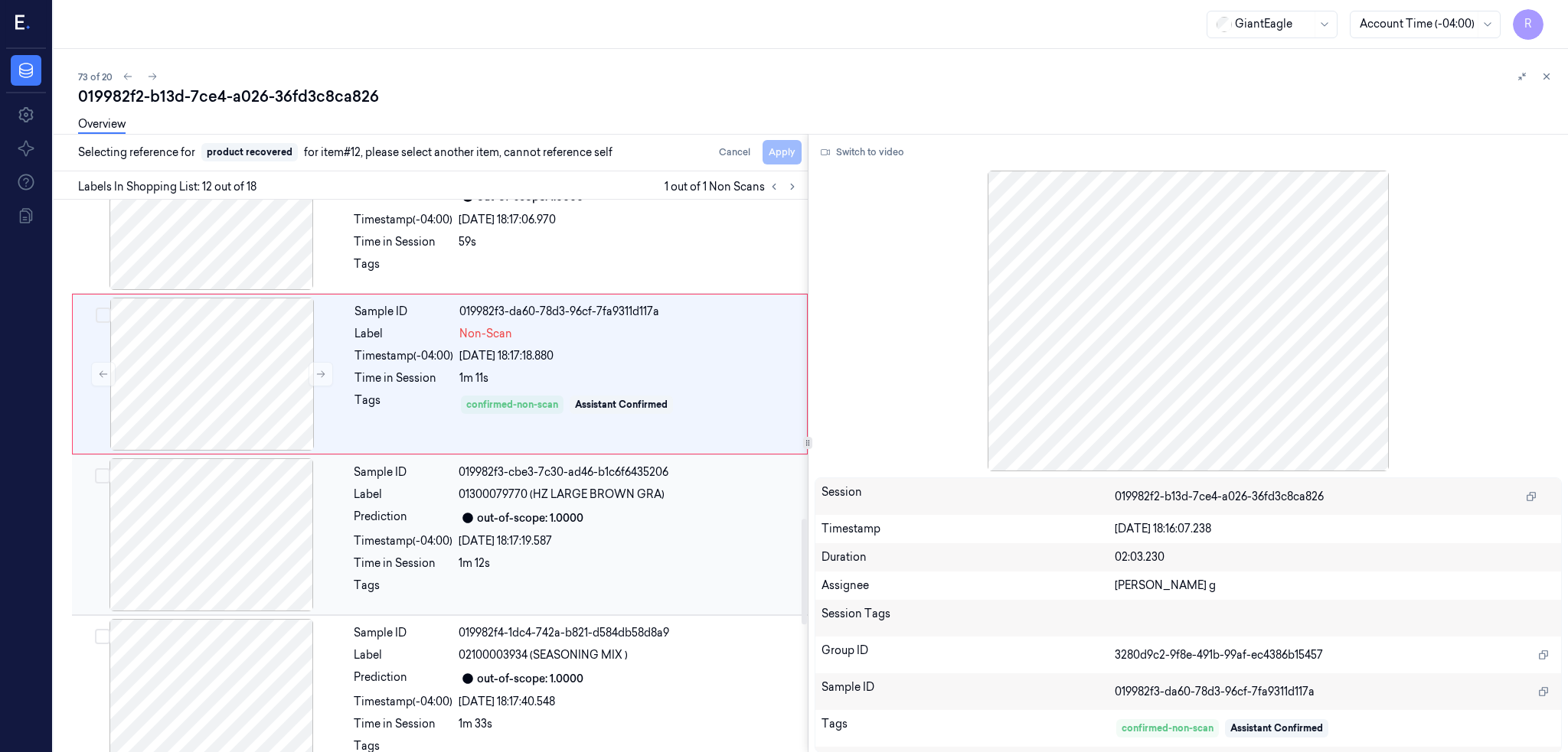
click at [222, 551] on div at bounding box center [211, 535] width 272 height 153
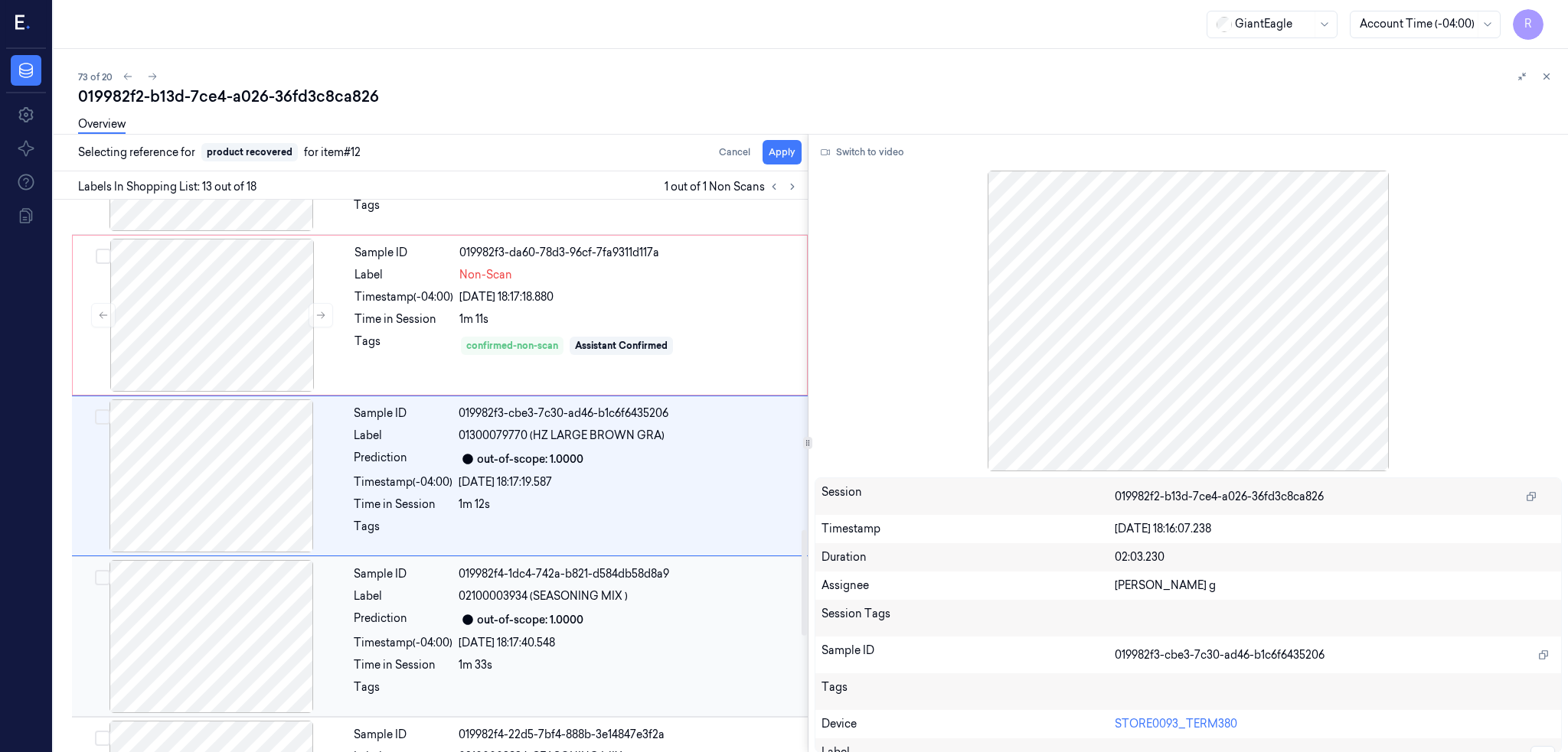
click at [214, 593] on div at bounding box center [211, 636] width 272 height 153
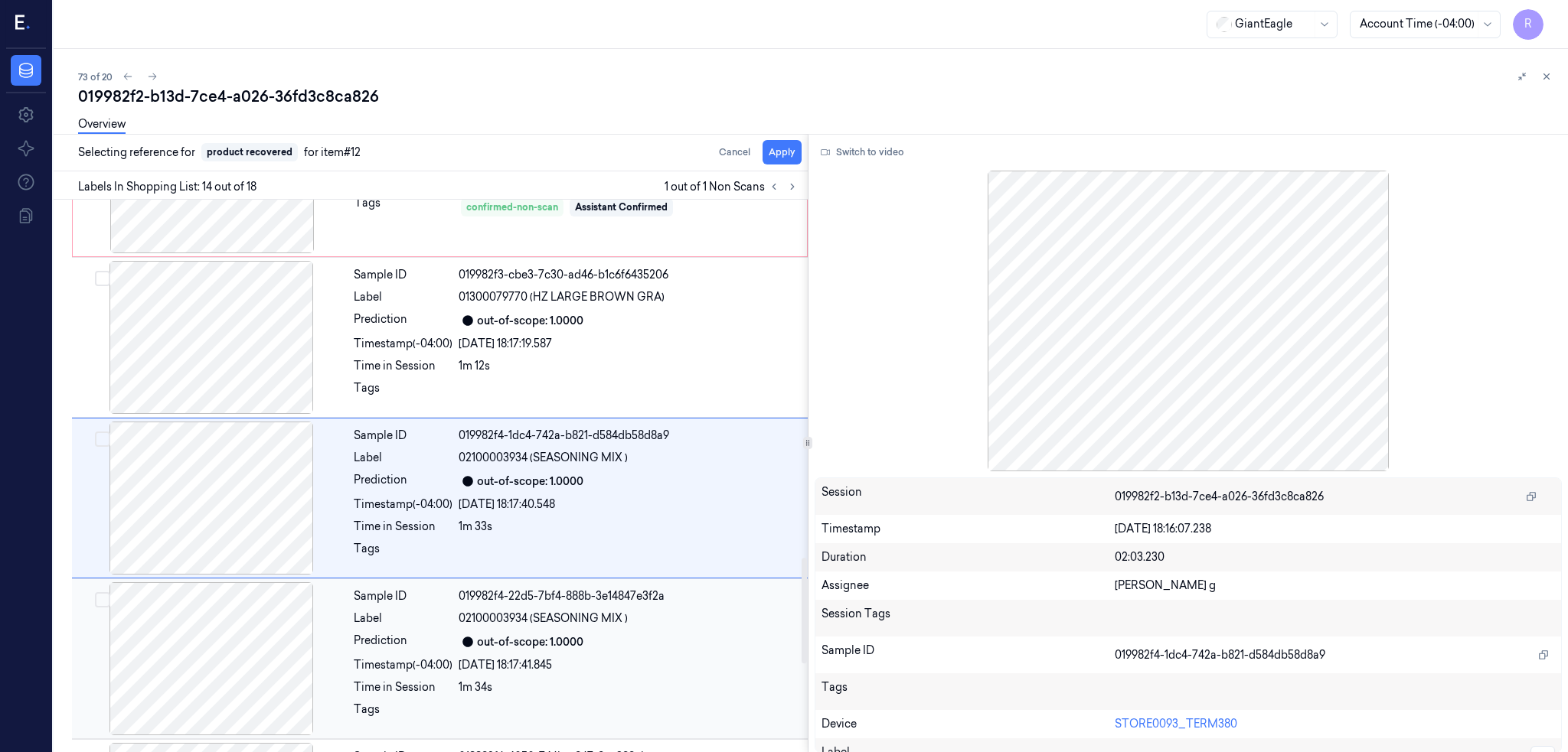
scroll to position [1892, 0]
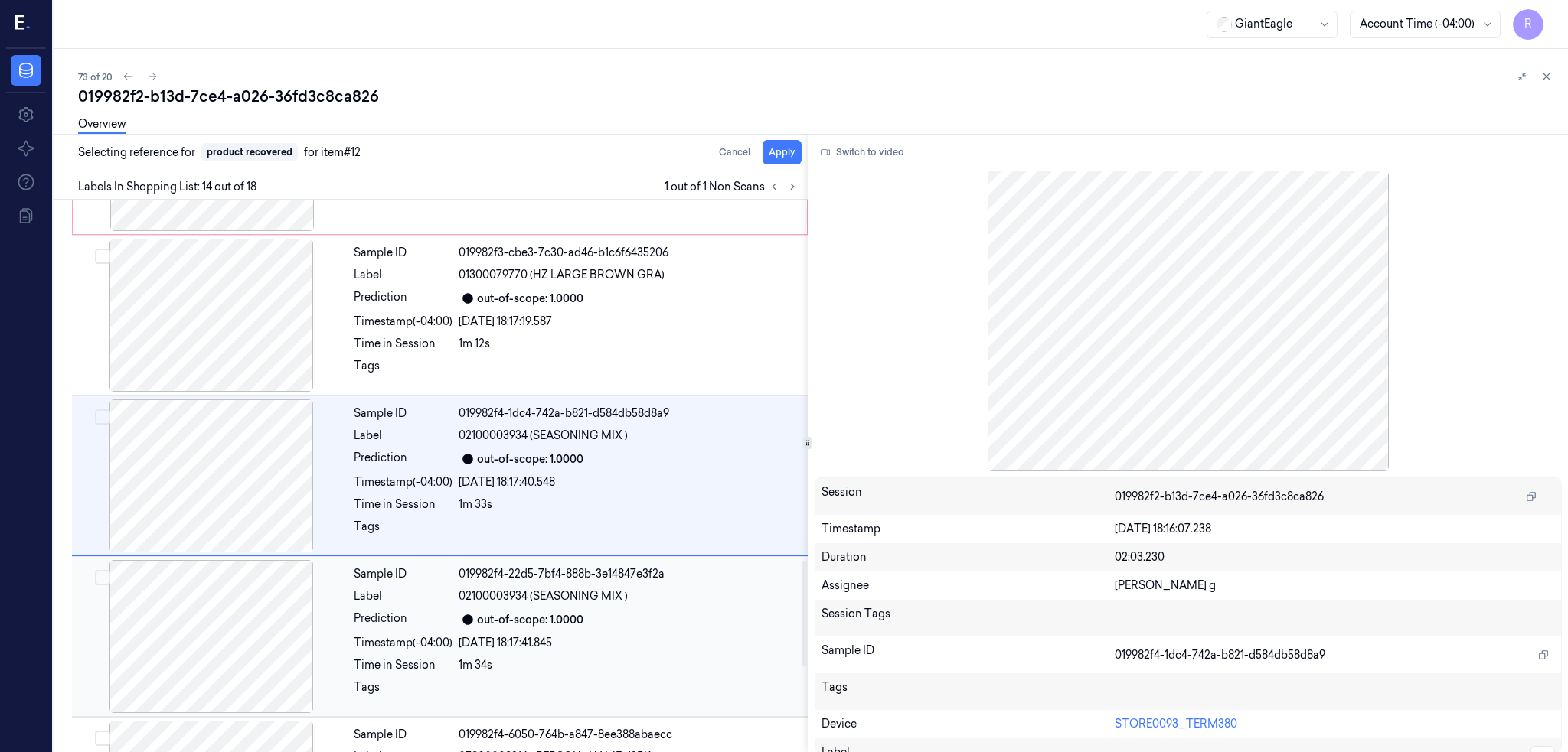
click at [210, 653] on div at bounding box center [211, 636] width 272 height 153
click at [798, 150] on button "Apply" at bounding box center [782, 152] width 39 height 25
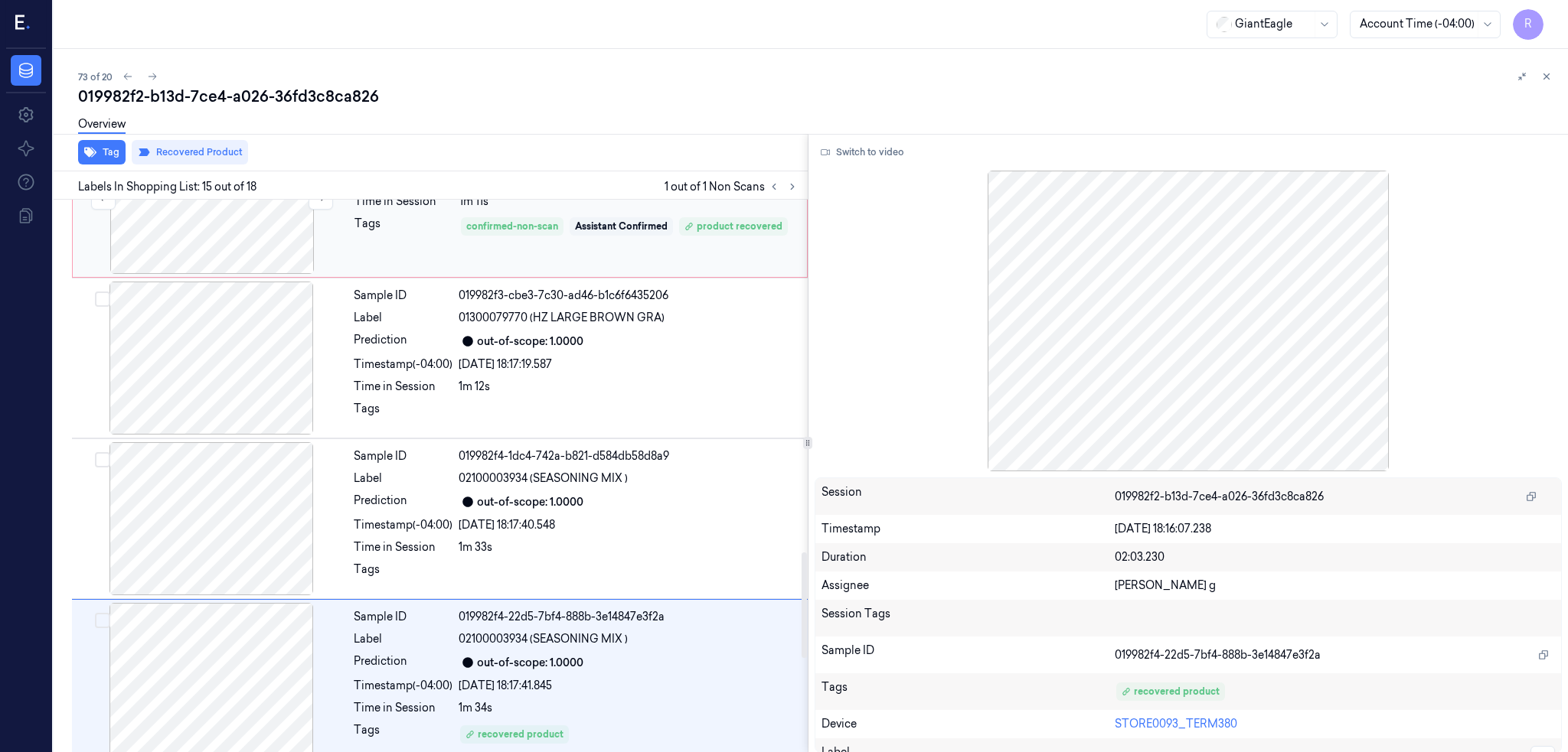
click at [242, 238] on div at bounding box center [212, 197] width 272 height 153
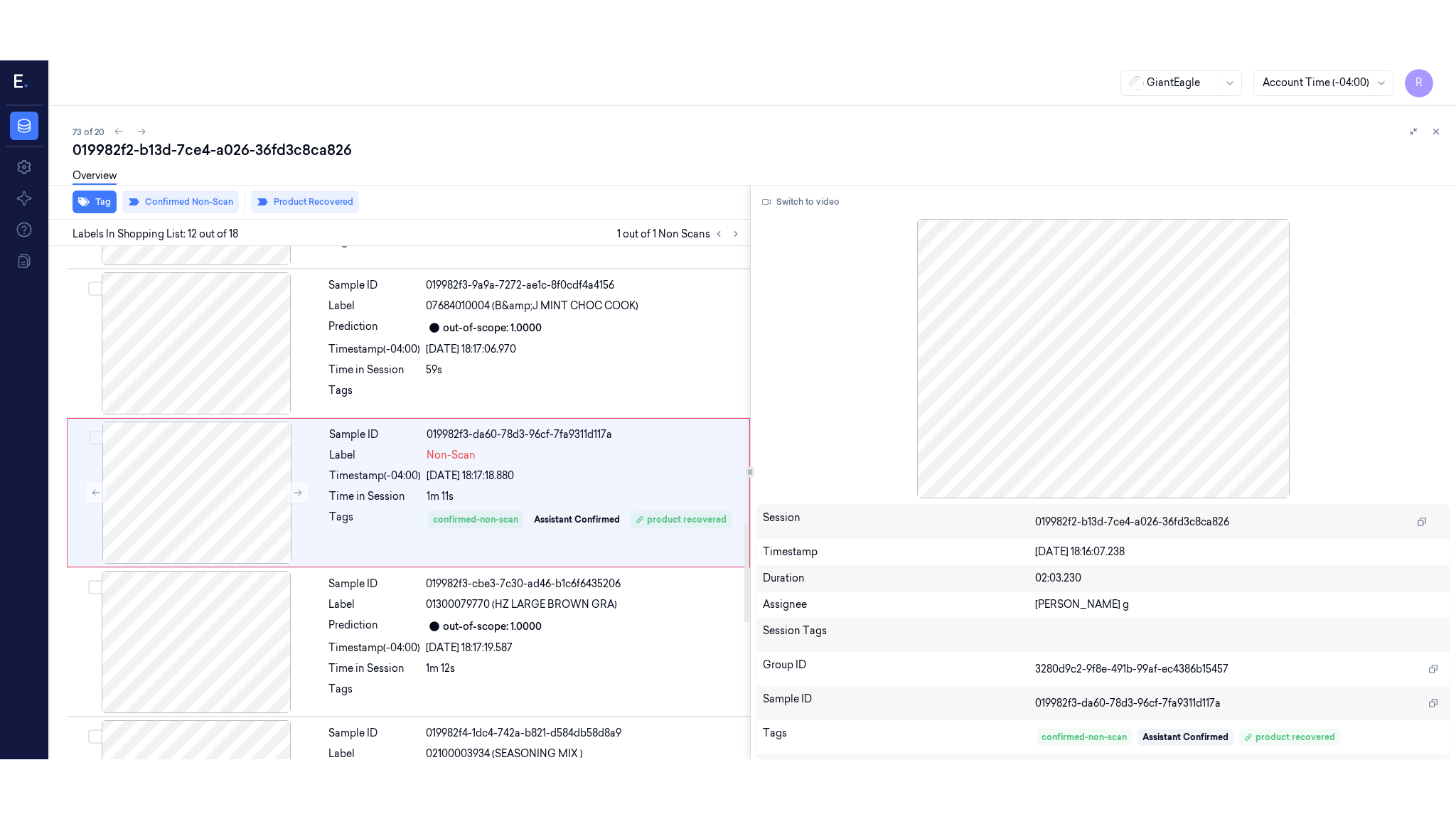
scroll to position [1459, 0]
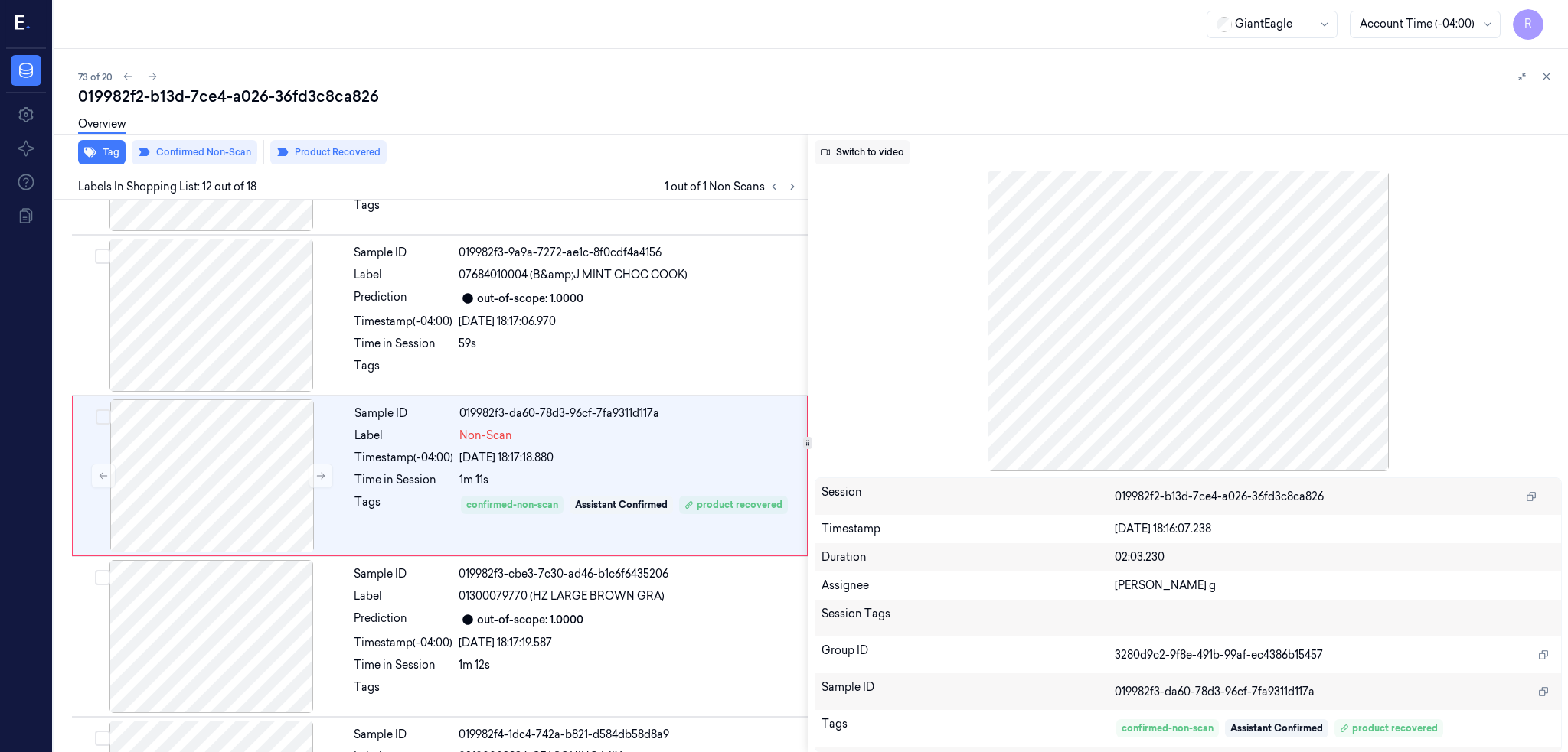
click at [863, 157] on button "Switch to video" at bounding box center [862, 152] width 96 height 25
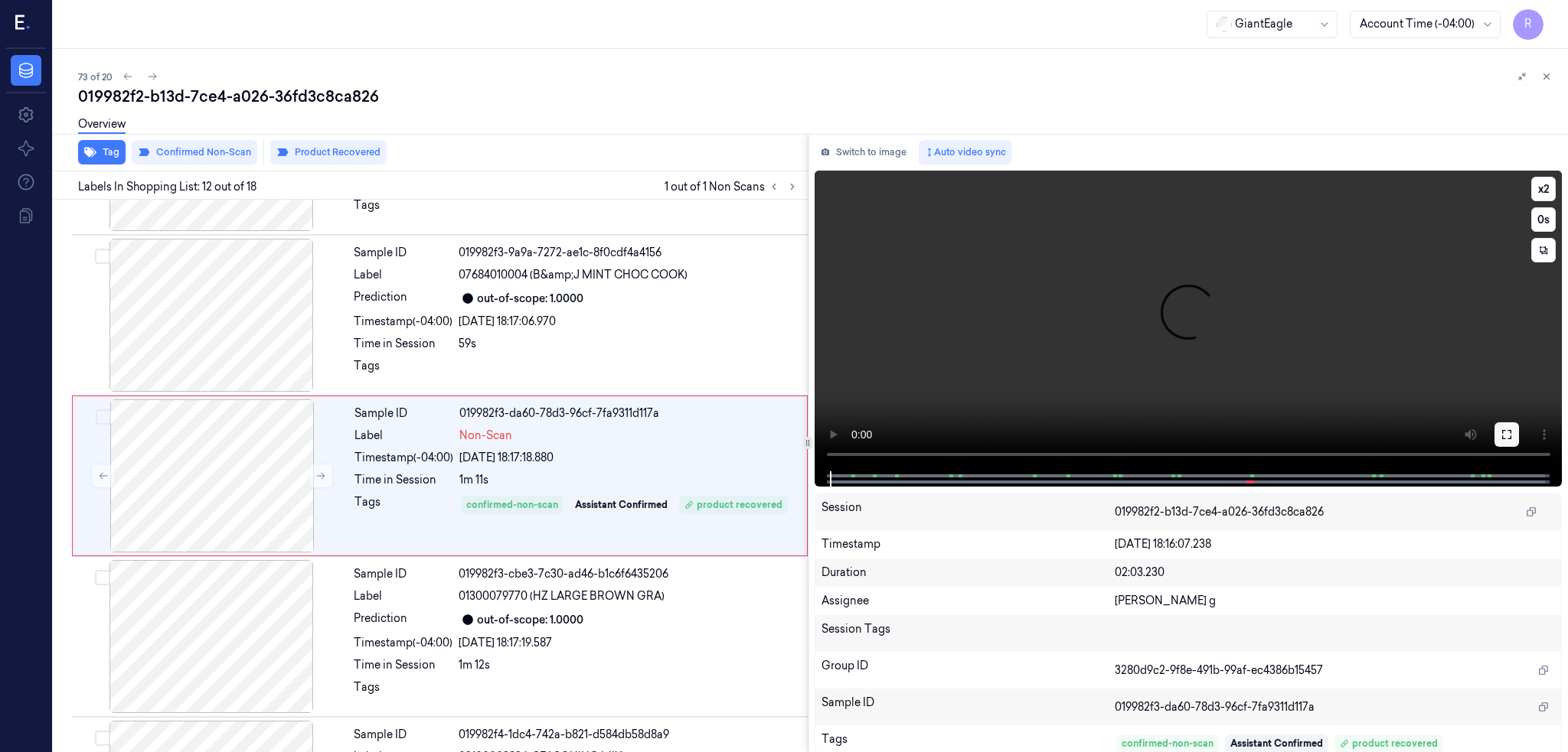
click at [1511, 430] on icon at bounding box center [1506, 434] width 9 height 9
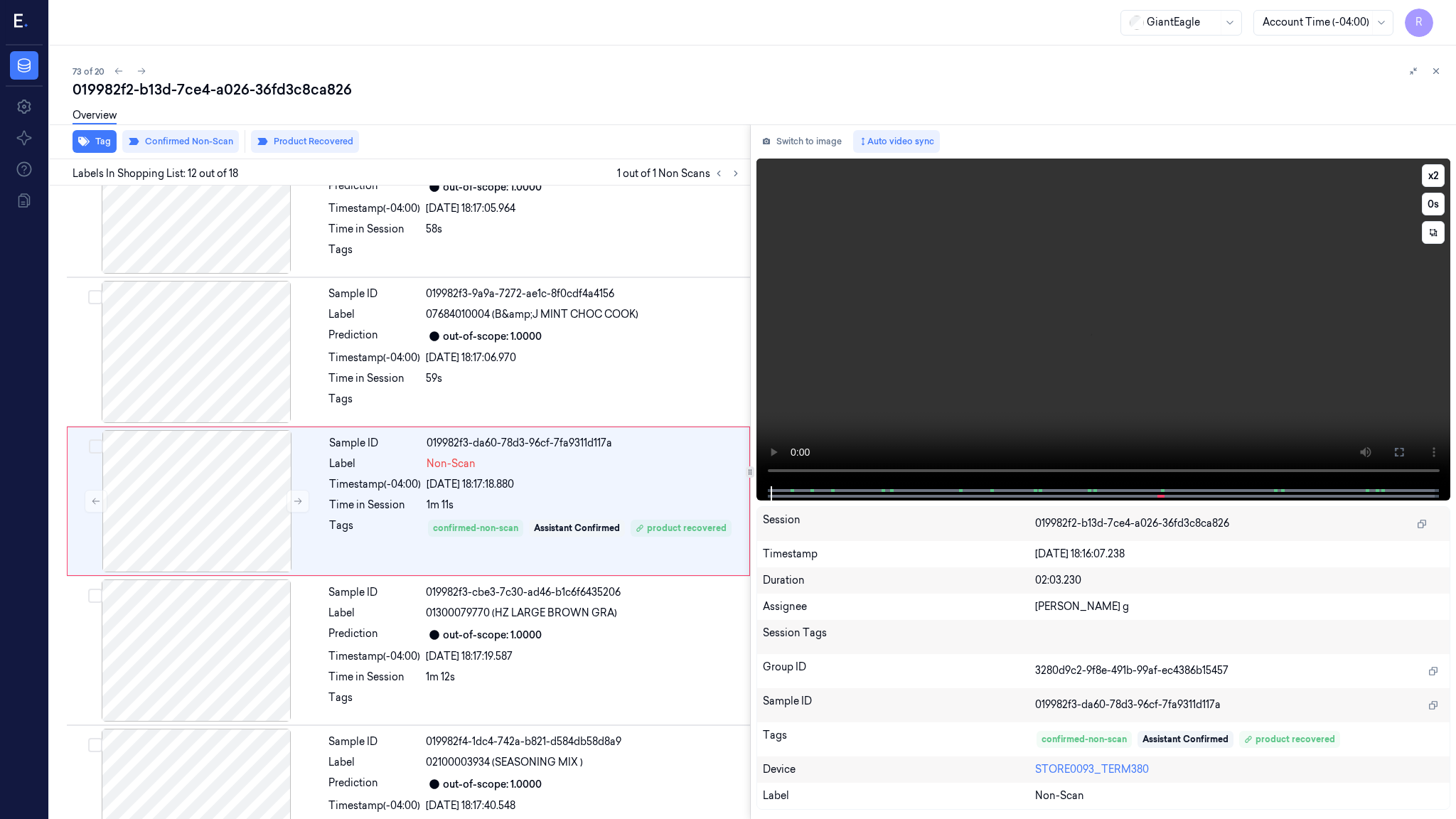
scroll to position [1400, 0]
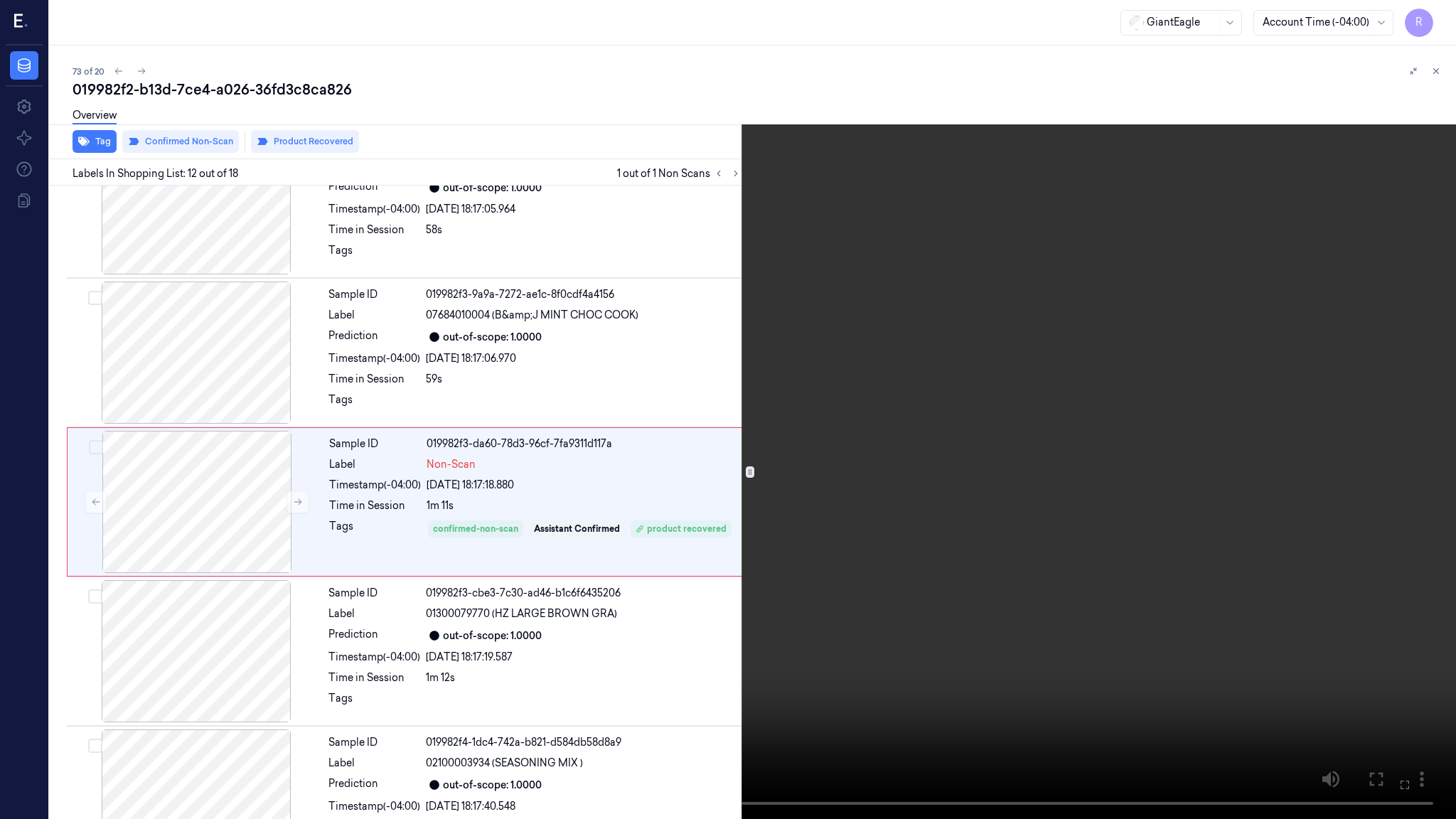
click at [767, 695] on video at bounding box center [728, 409] width 1456 height 819
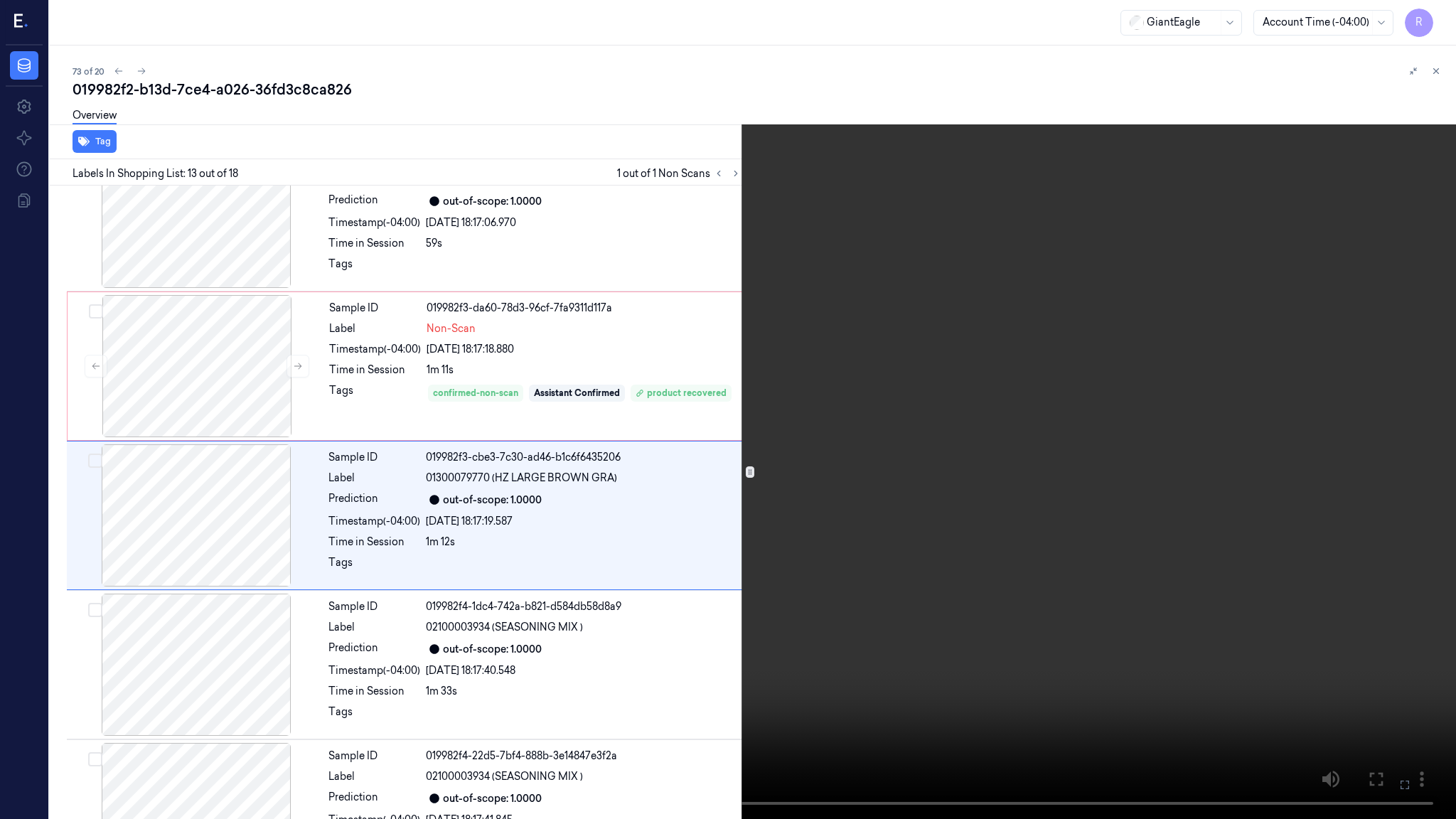
scroll to position [1548, 0]
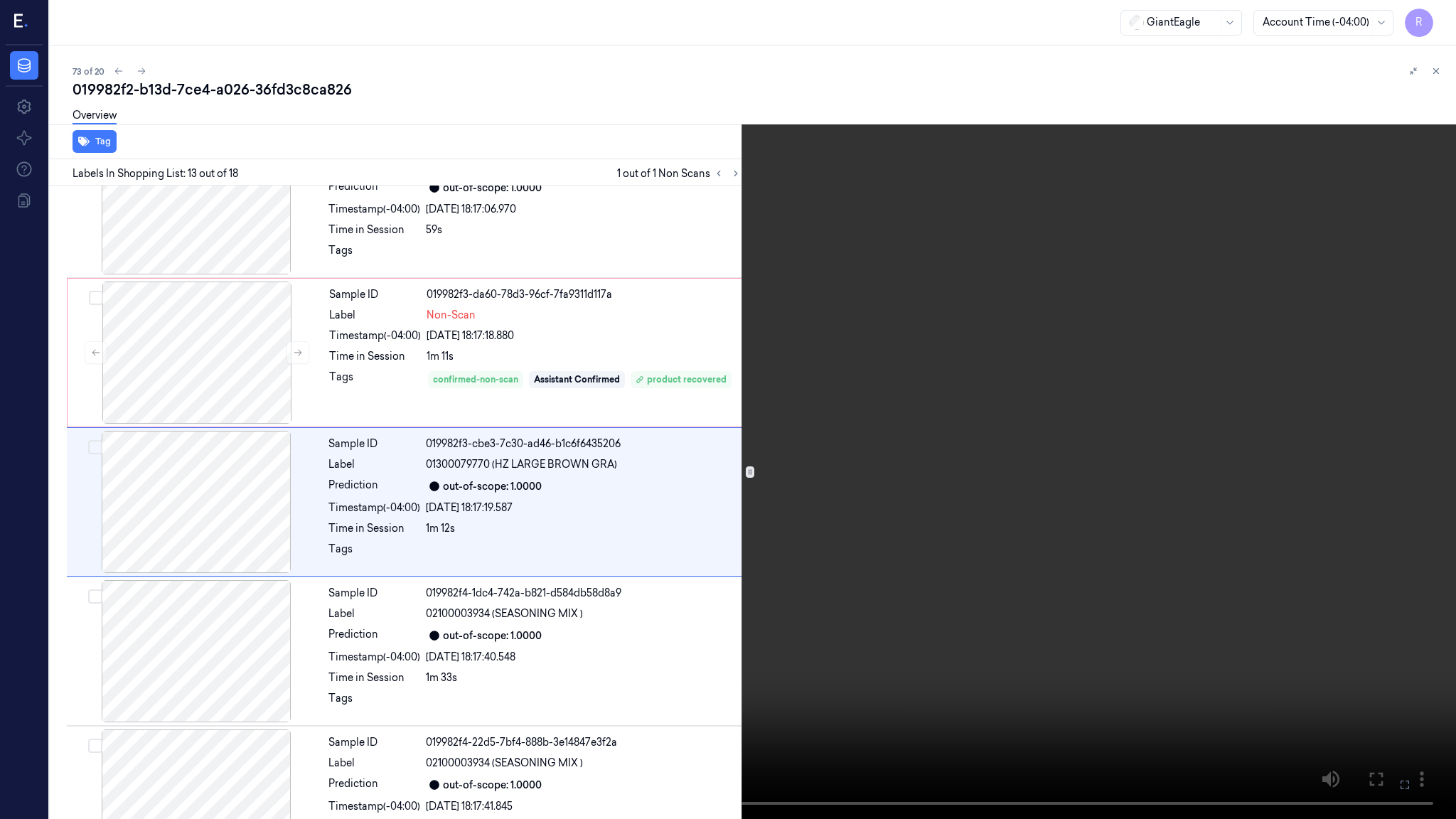
click at [831, 686] on video at bounding box center [728, 409] width 1456 height 819
click at [965, 641] on video at bounding box center [728, 409] width 1456 height 819
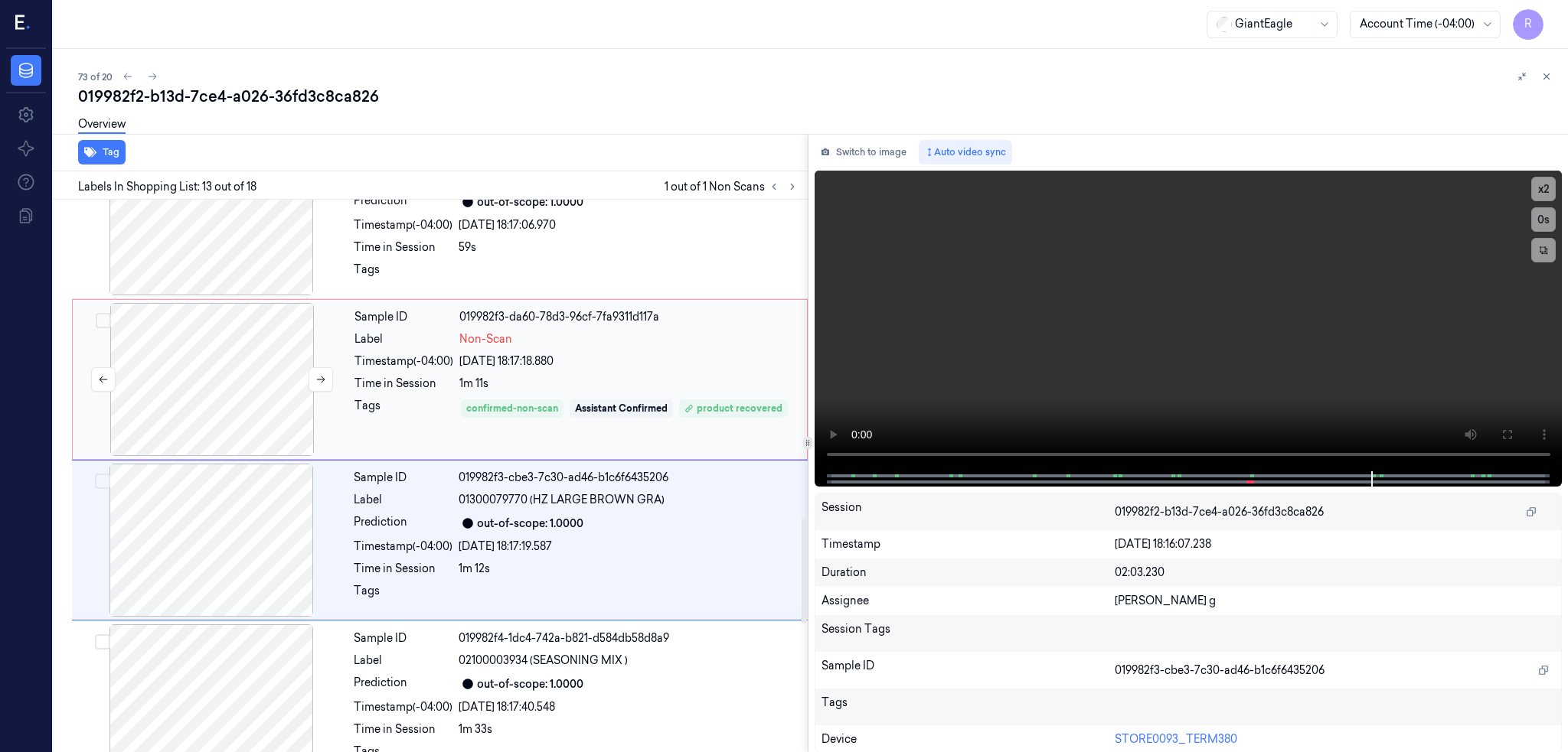
click at [302, 395] on div at bounding box center [212, 379] width 272 height 153
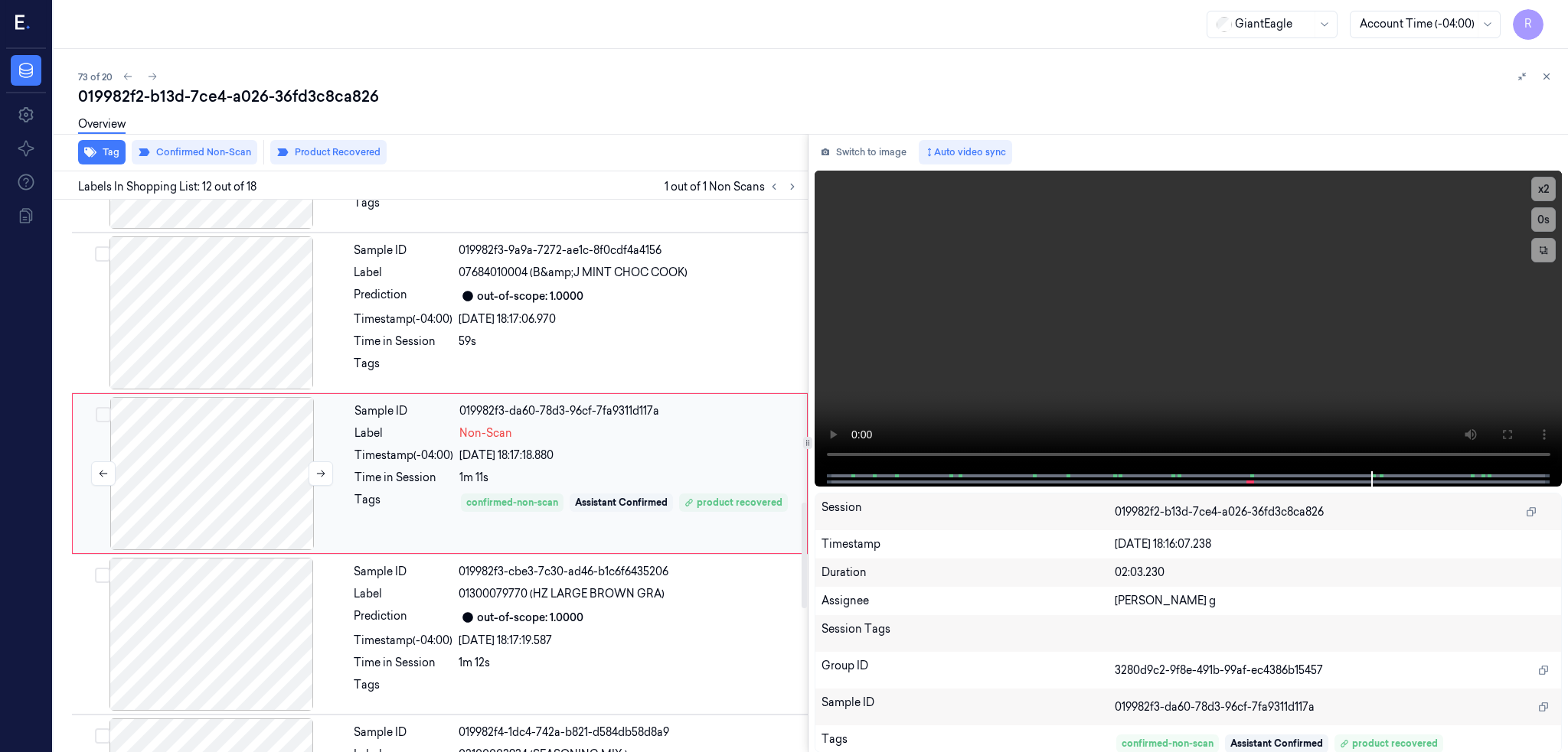
scroll to position [1571, 0]
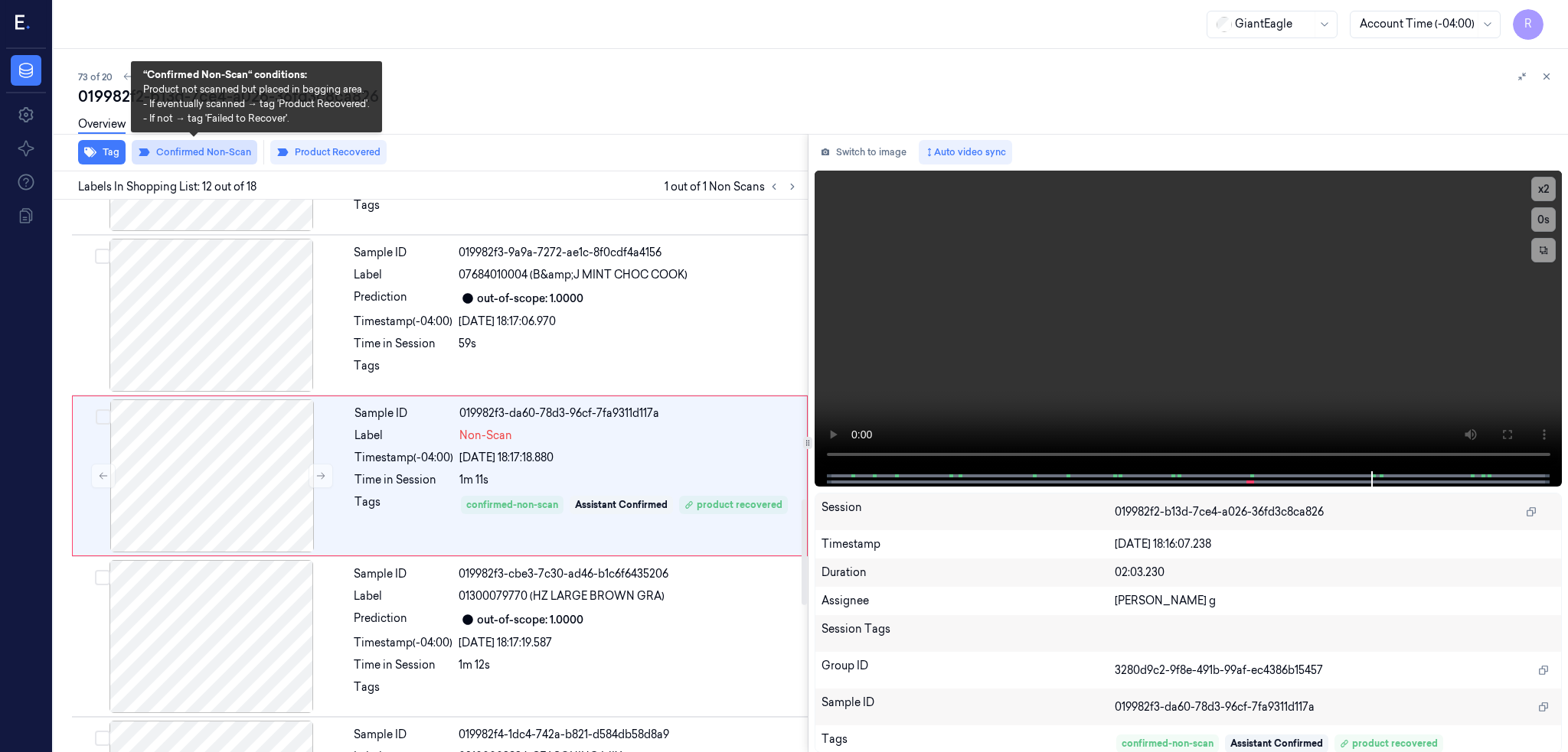
click at [182, 150] on button "Confirmed Non-Scan" at bounding box center [195, 152] width 126 height 25
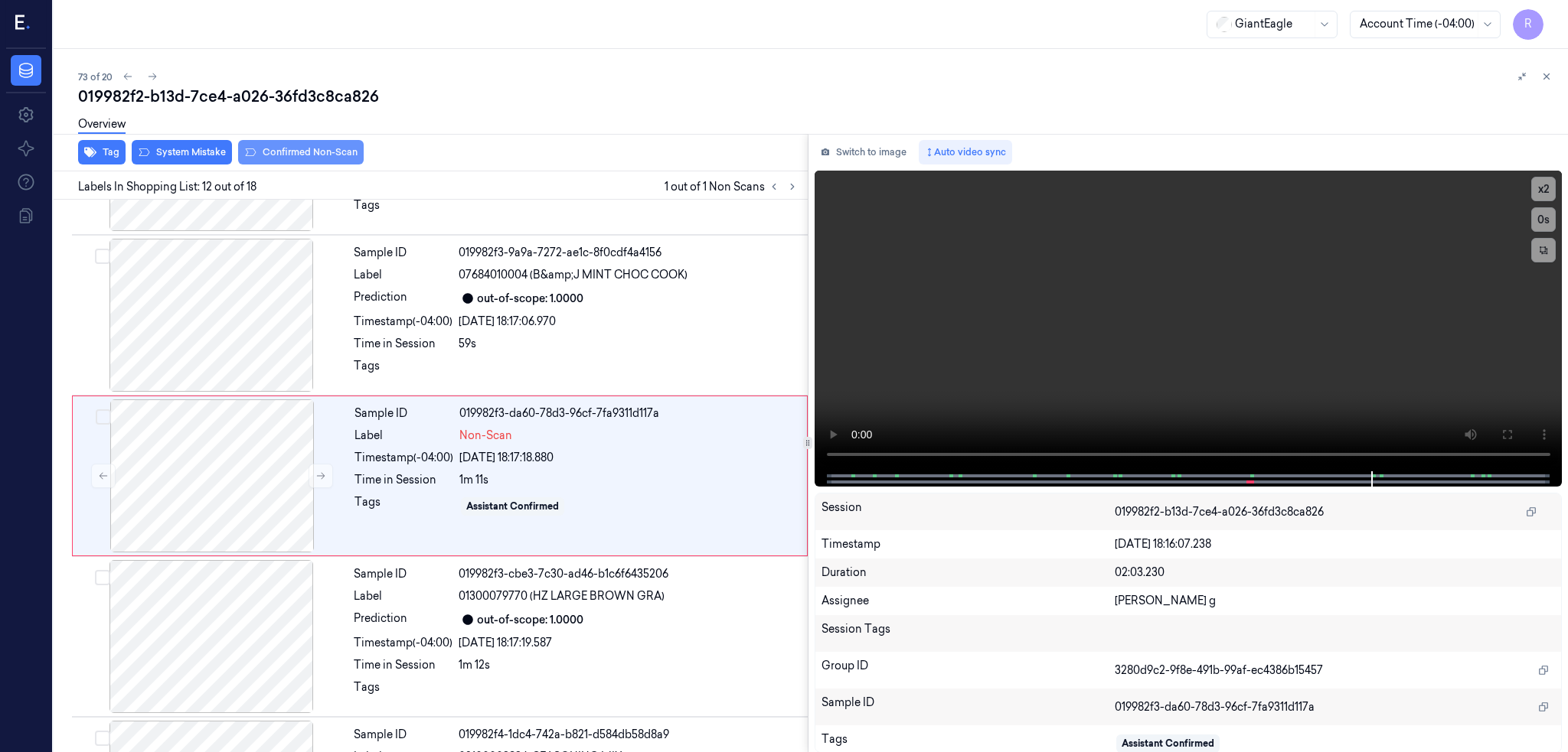
click at [180, 150] on button "System Mistake" at bounding box center [181, 152] width 101 height 25
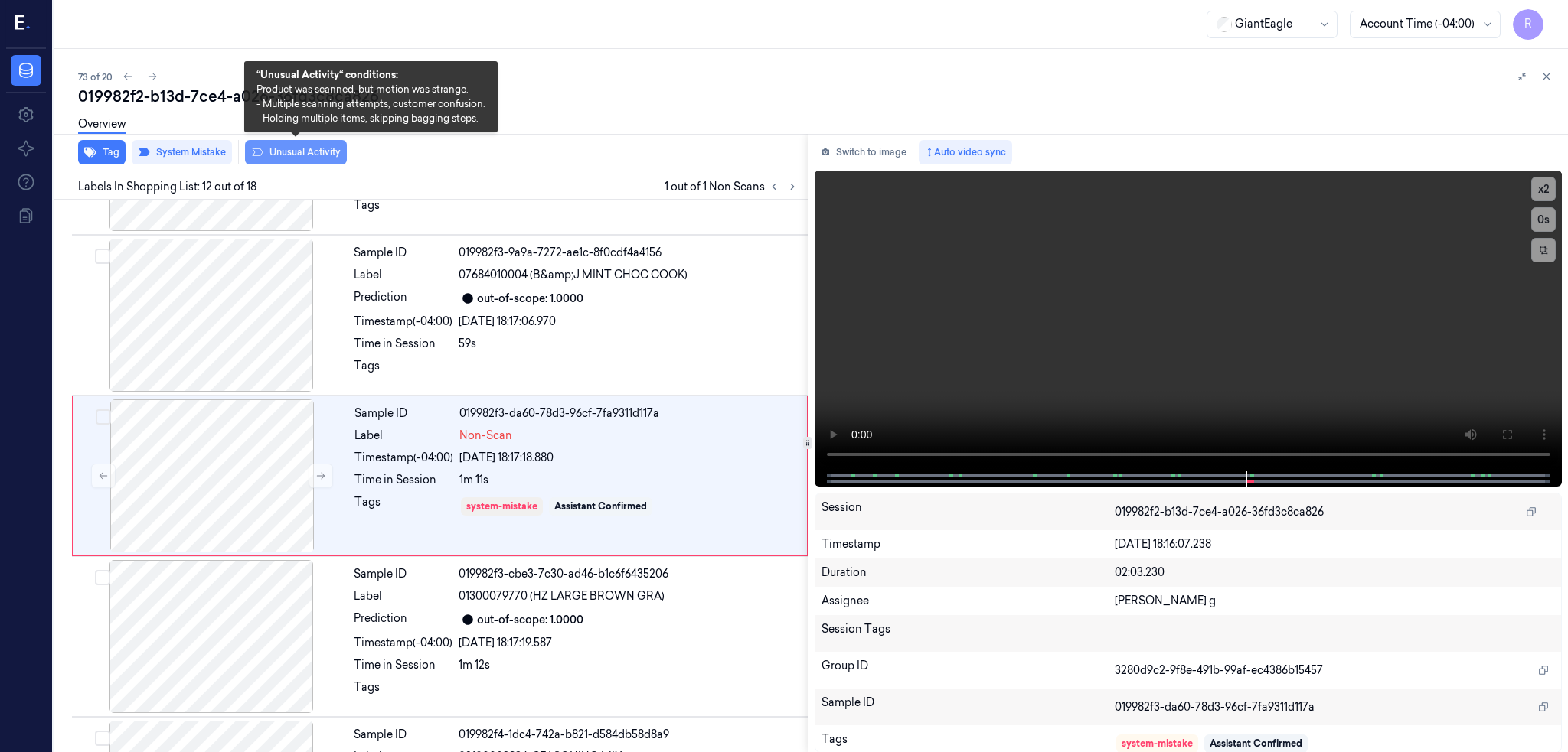
click at [300, 150] on button "Unusual Activity" at bounding box center [296, 152] width 102 height 25
